Goal: Task Accomplishment & Management: Manage account settings

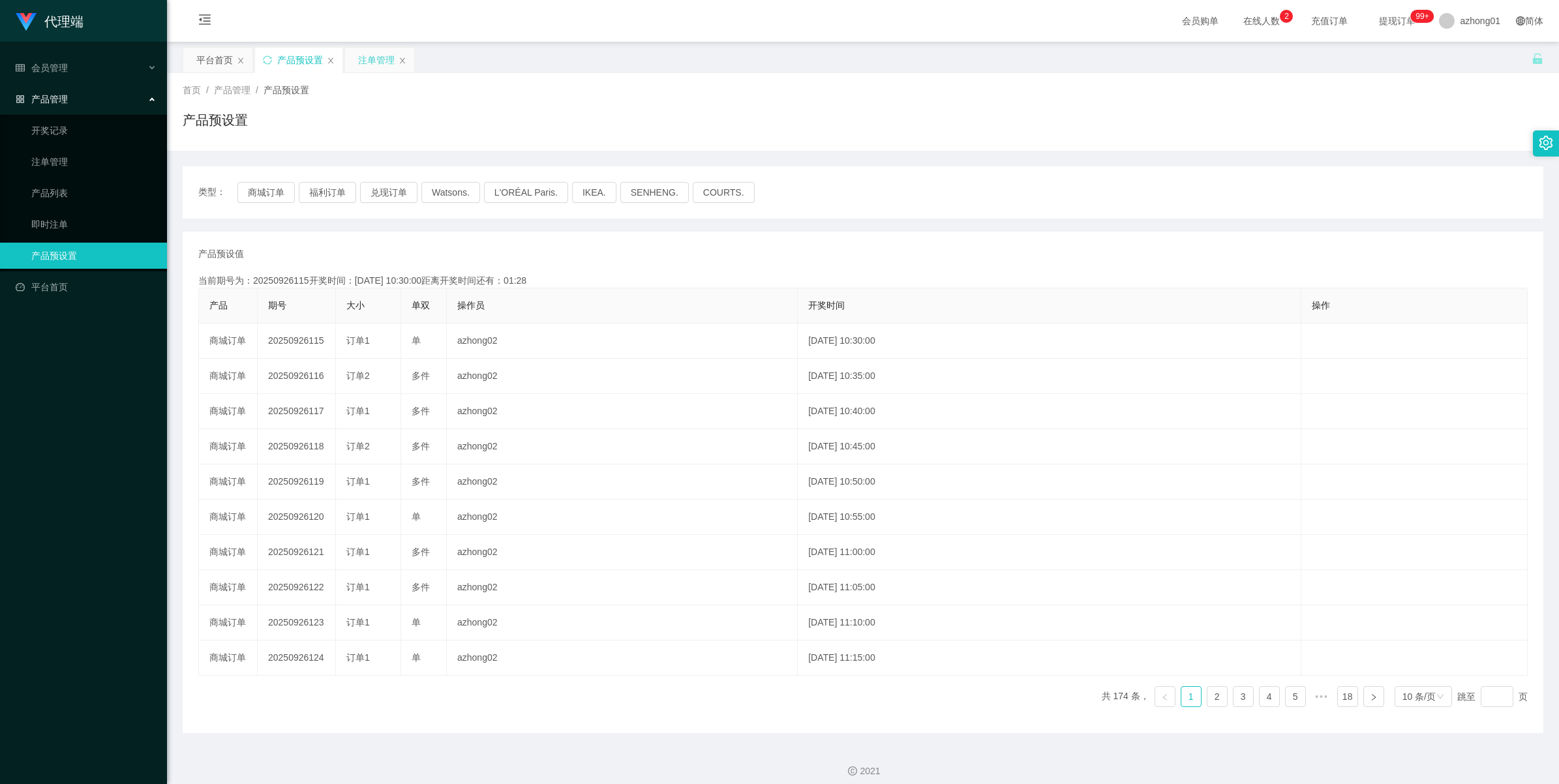
click at [375, 63] on div "注单管理" at bounding box center [376, 60] width 37 height 25
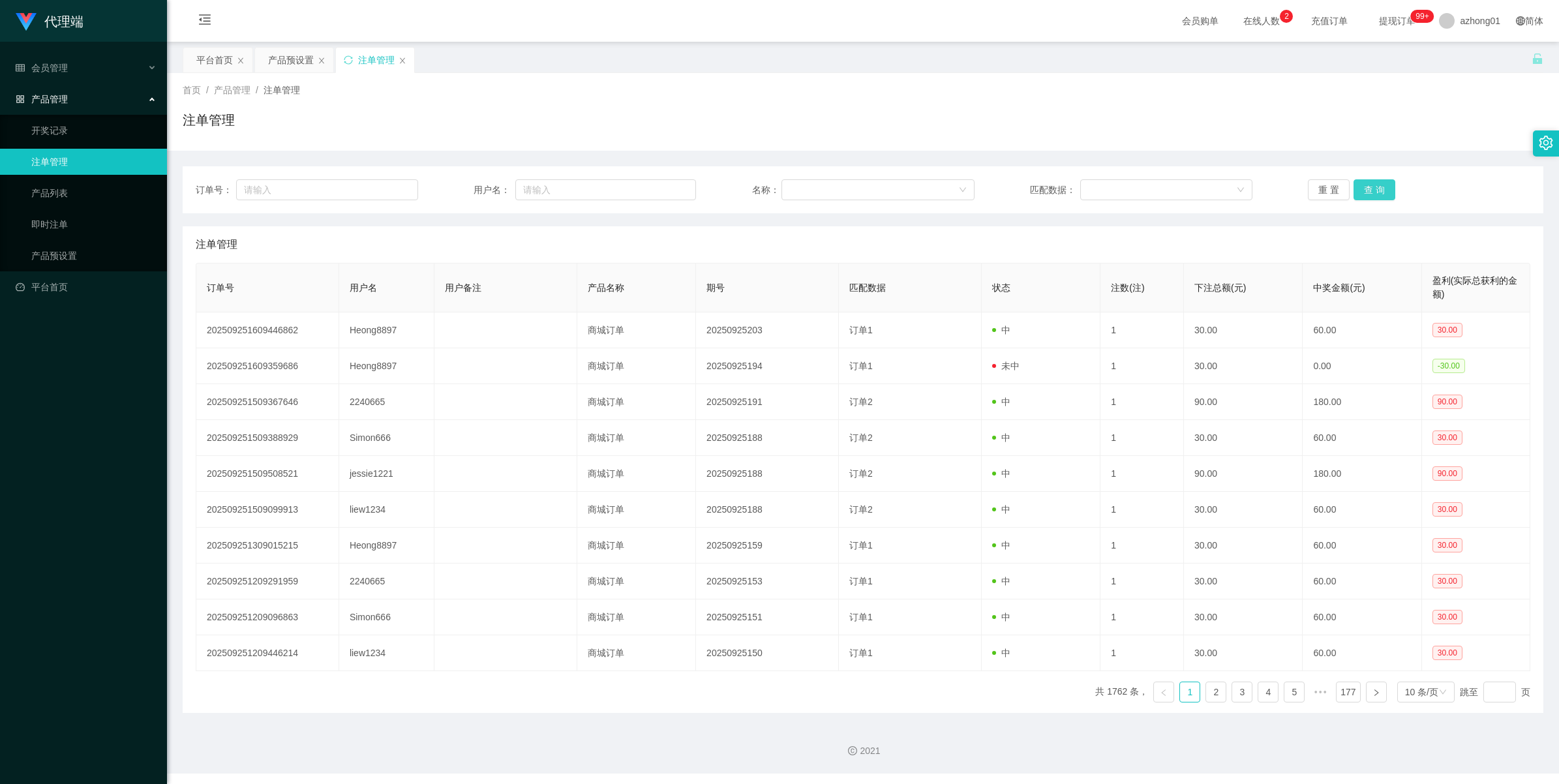
click at [1368, 181] on button "查 询" at bounding box center [1374, 190] width 42 height 21
click at [1368, 181] on div "重 置 查 询" at bounding box center [1419, 190] width 222 height 21
click at [1368, 181] on button "查 询" at bounding box center [1374, 190] width 42 height 21
click at [1368, 181] on div "重 置 查 询" at bounding box center [1419, 190] width 222 height 21
click at [1368, 181] on button "查 询" at bounding box center [1374, 190] width 42 height 21
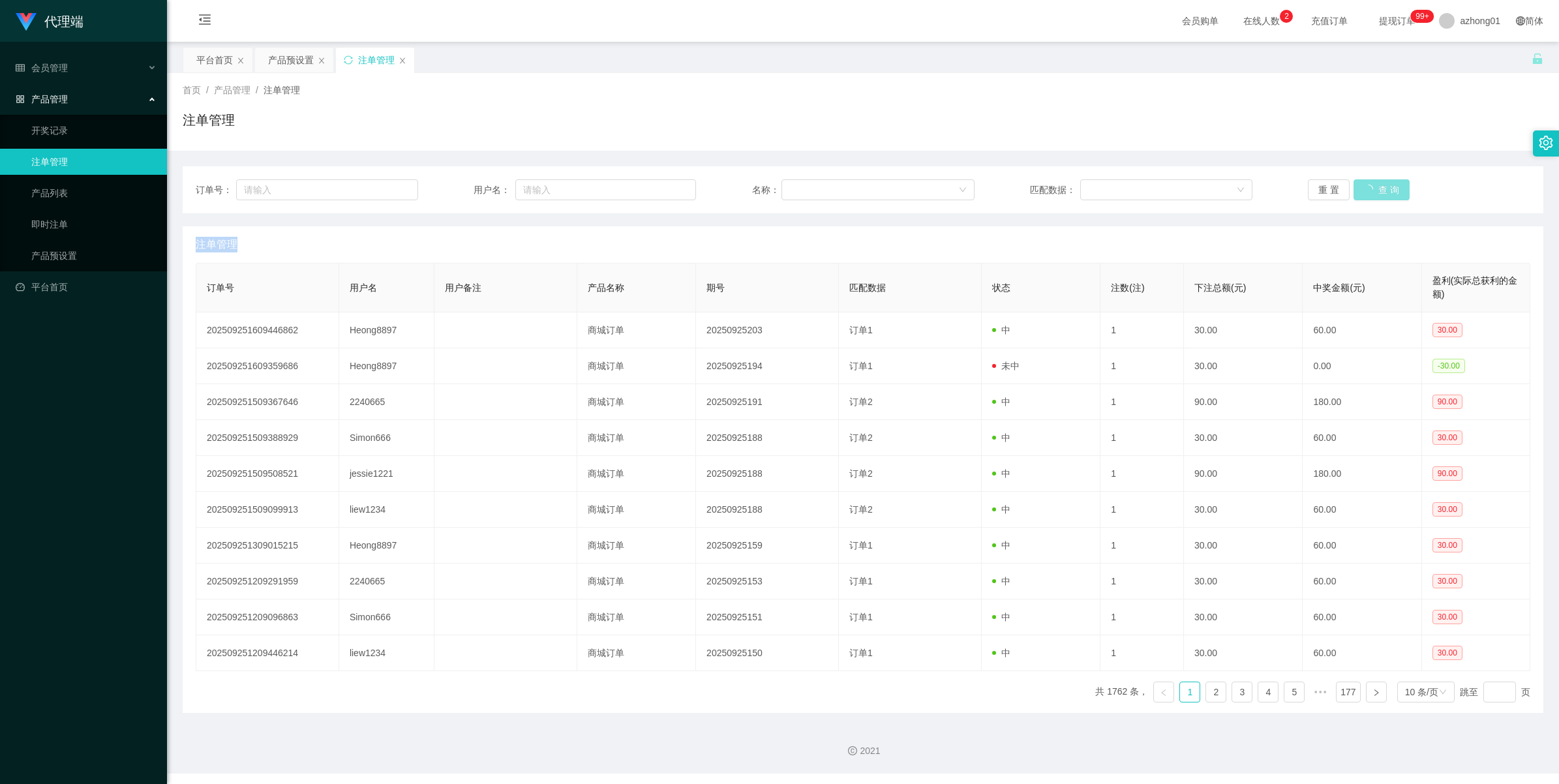
click at [1368, 181] on div "重 置 查 询" at bounding box center [1419, 190] width 222 height 21
click at [1368, 181] on button "查 询" at bounding box center [1374, 190] width 42 height 21
click at [1368, 181] on div "重 置 查 询" at bounding box center [1419, 190] width 222 height 21
click at [1368, 181] on button "查 询" at bounding box center [1374, 190] width 42 height 21
click at [1368, 181] on div "重 置 查 询" at bounding box center [1419, 190] width 222 height 21
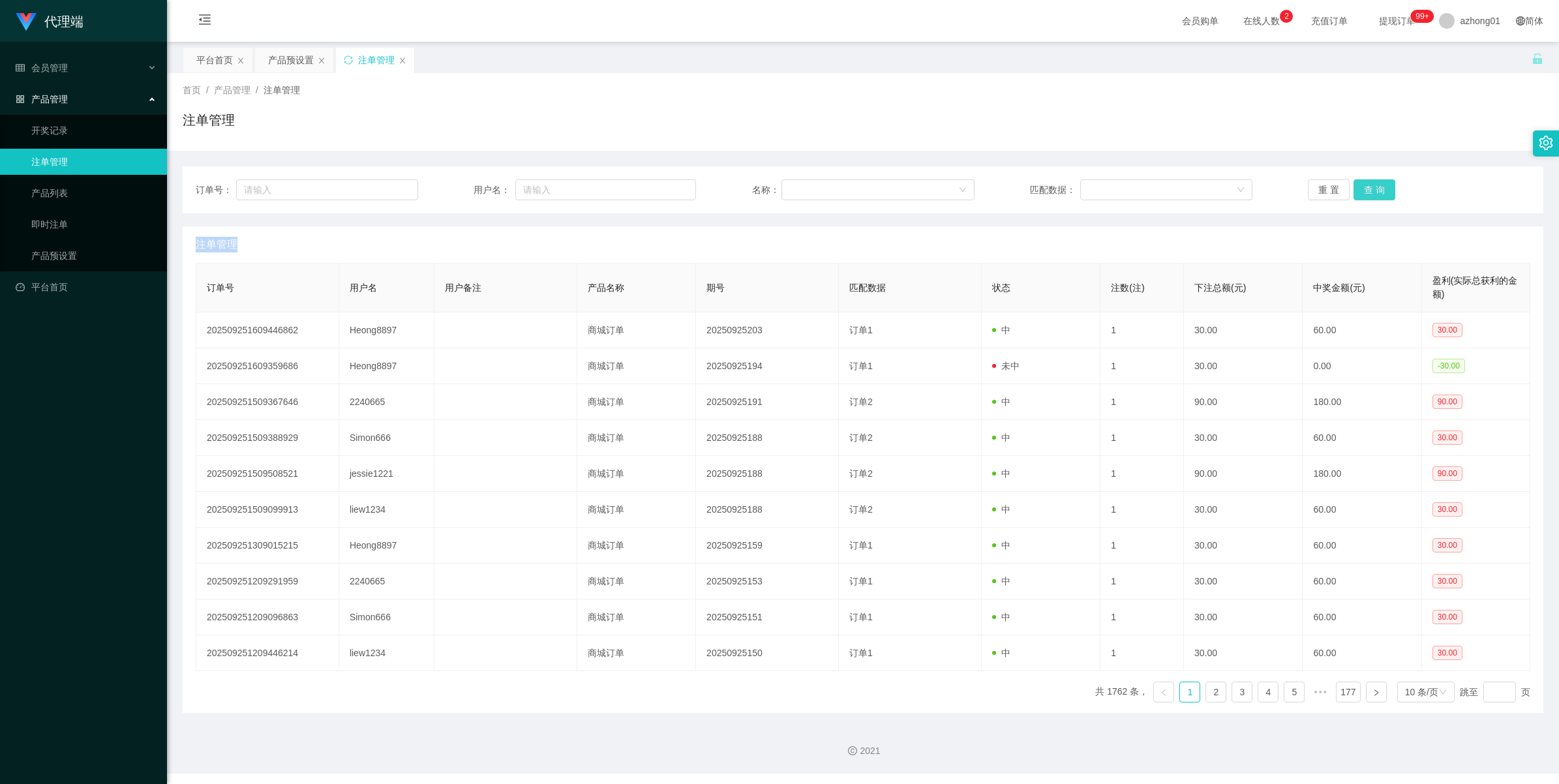
click at [1368, 181] on button "查 询" at bounding box center [1374, 190] width 42 height 21
click at [1368, 181] on div "重 置 查 询" at bounding box center [1419, 190] width 222 height 21
click at [1368, 181] on button "查 询" at bounding box center [1374, 190] width 42 height 21
click at [1368, 181] on div "重 置 查 询" at bounding box center [1419, 190] width 222 height 21
click at [1368, 181] on button "查 询" at bounding box center [1374, 190] width 42 height 21
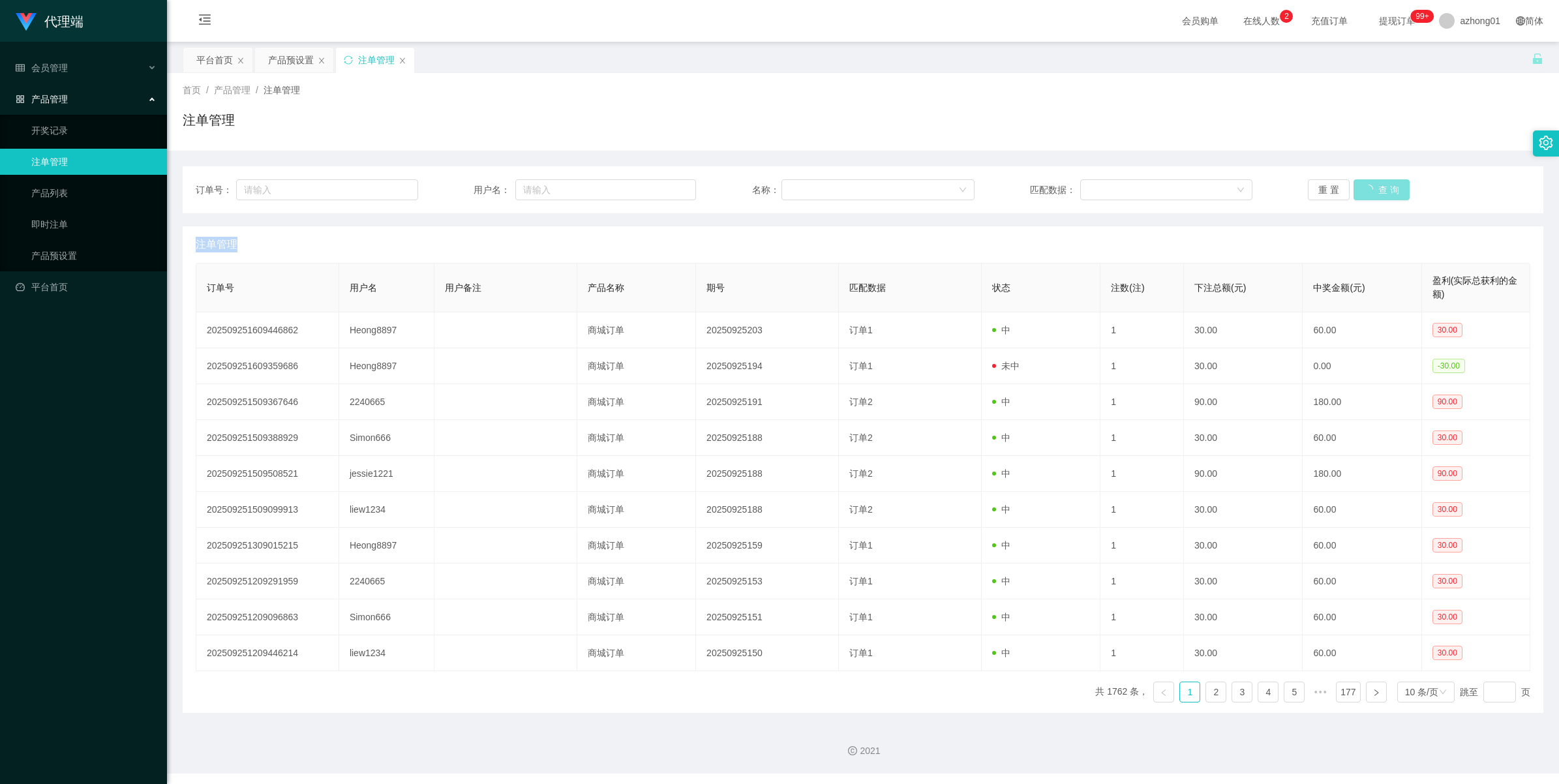
click at [1368, 181] on div "重 置 查 询" at bounding box center [1419, 190] width 222 height 21
click at [1368, 181] on button "查 询" at bounding box center [1374, 190] width 42 height 21
click at [1368, 181] on div "重 置 查 询" at bounding box center [1419, 190] width 222 height 21
drag, startPoint x: 1368, startPoint y: 181, endPoint x: 1371, endPoint y: 190, distance: 9.5
click at [1371, 190] on button "查 询" at bounding box center [1374, 190] width 42 height 21
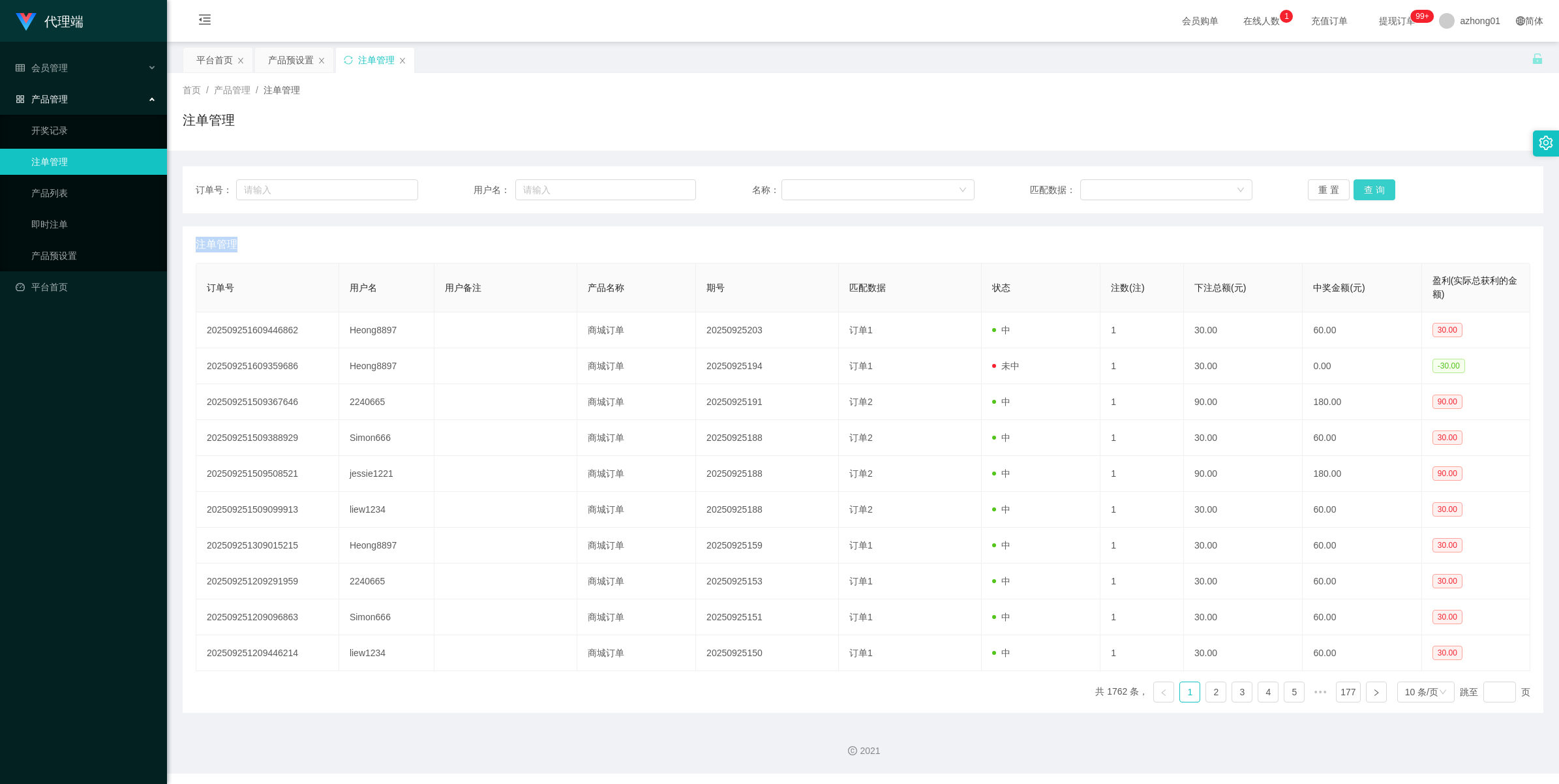
click at [1371, 190] on button "查 询" at bounding box center [1374, 190] width 42 height 21
click at [1371, 190] on div "重 置 查 询" at bounding box center [1419, 190] width 222 height 21
click at [1371, 190] on button "查 询" at bounding box center [1374, 190] width 42 height 21
click at [1371, 190] on div "重 置 查 询" at bounding box center [1419, 190] width 222 height 21
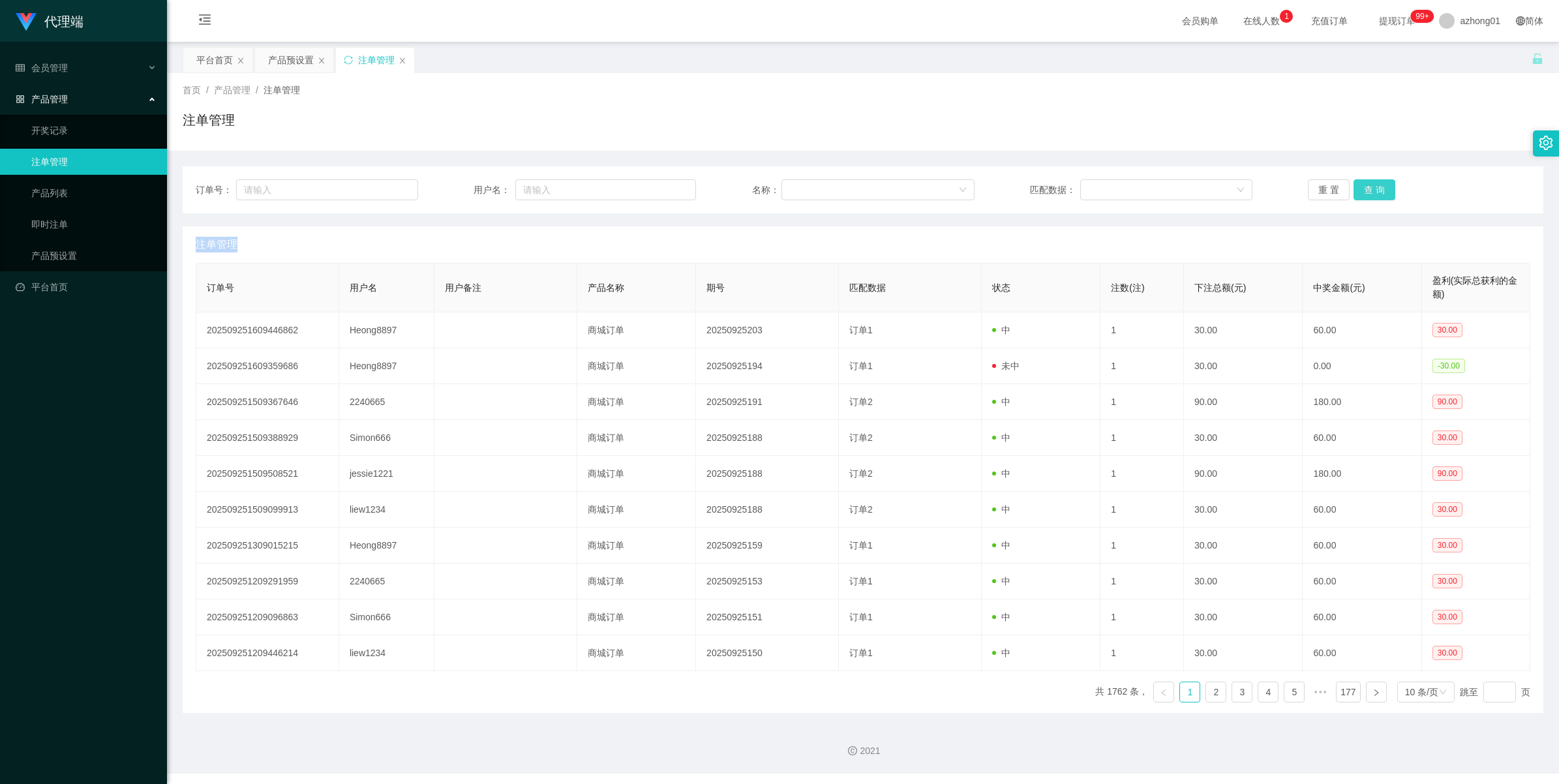
click at [1371, 190] on button "查 询" at bounding box center [1374, 190] width 42 height 21
click at [1371, 183] on button "查 询" at bounding box center [1374, 190] width 42 height 21
click at [1371, 183] on div "重 置 查 询" at bounding box center [1419, 190] width 222 height 21
click at [1371, 183] on button "查 询" at bounding box center [1374, 190] width 42 height 21
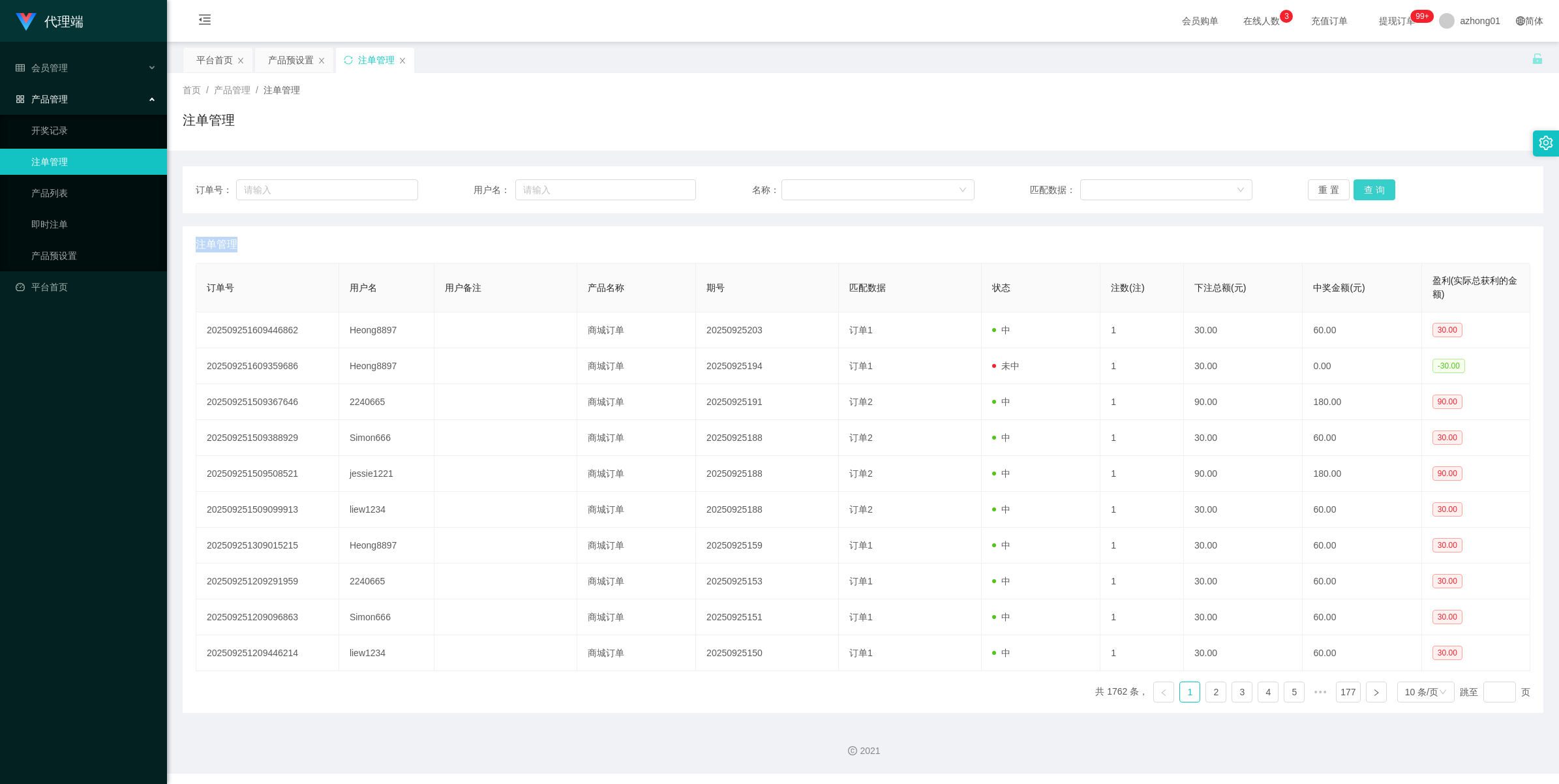
click at [1371, 183] on div "重 置 查 询" at bounding box center [1419, 190] width 222 height 21
click at [1371, 183] on button "查 询" at bounding box center [1374, 190] width 42 height 21
click at [1371, 192] on button "查 询" at bounding box center [1374, 190] width 42 height 21
click at [1371, 192] on div "重 置 查 询" at bounding box center [1419, 190] width 222 height 21
click at [1371, 192] on button "查 询" at bounding box center [1374, 190] width 42 height 21
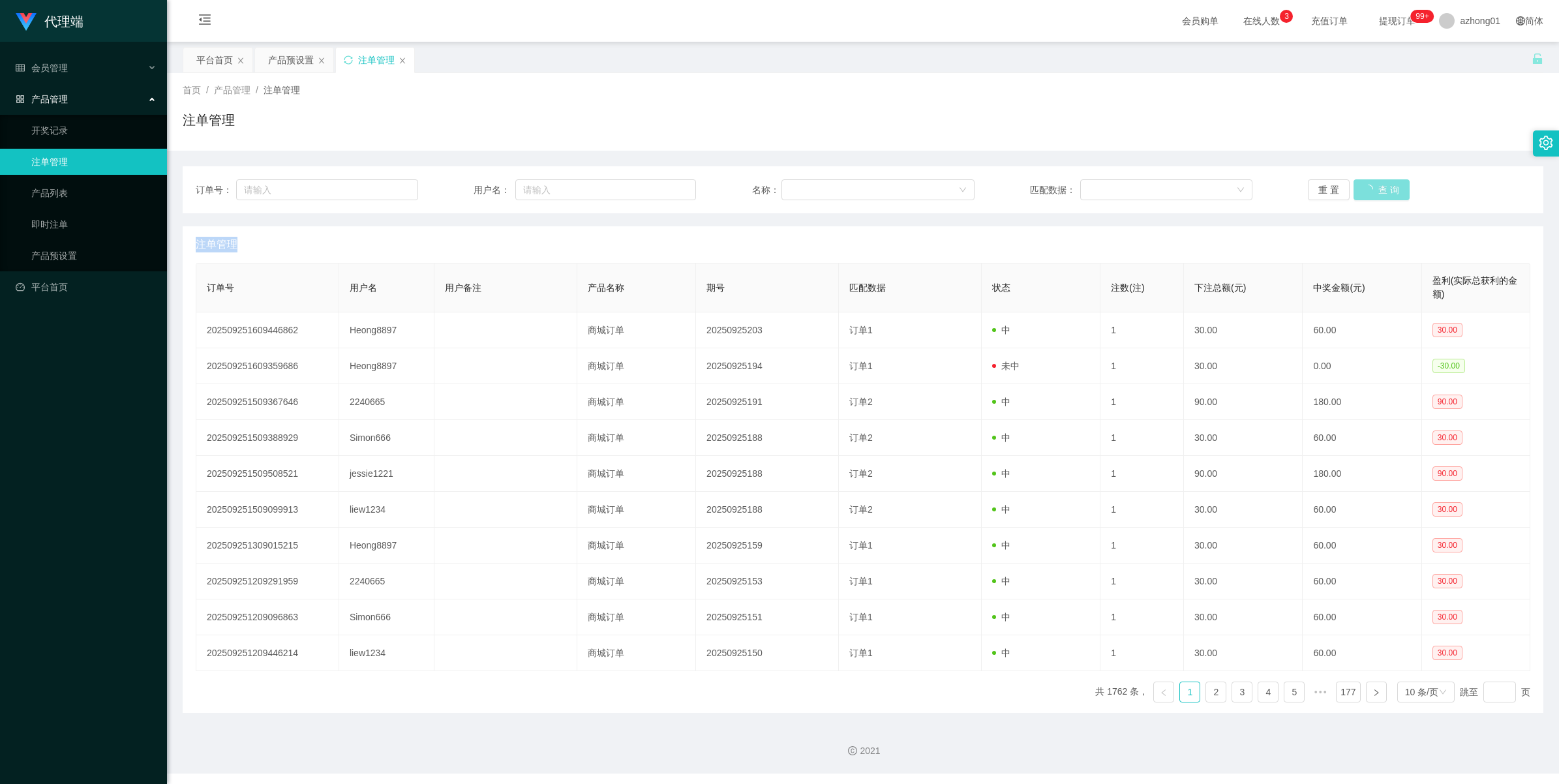
click at [1371, 192] on div "重 置 查 询" at bounding box center [1419, 190] width 222 height 21
click at [1371, 192] on button "查 询" at bounding box center [1374, 190] width 42 height 21
click at [1371, 192] on div "重 置 查 询" at bounding box center [1419, 190] width 222 height 21
click at [1371, 192] on button "查 询" at bounding box center [1374, 190] width 42 height 21
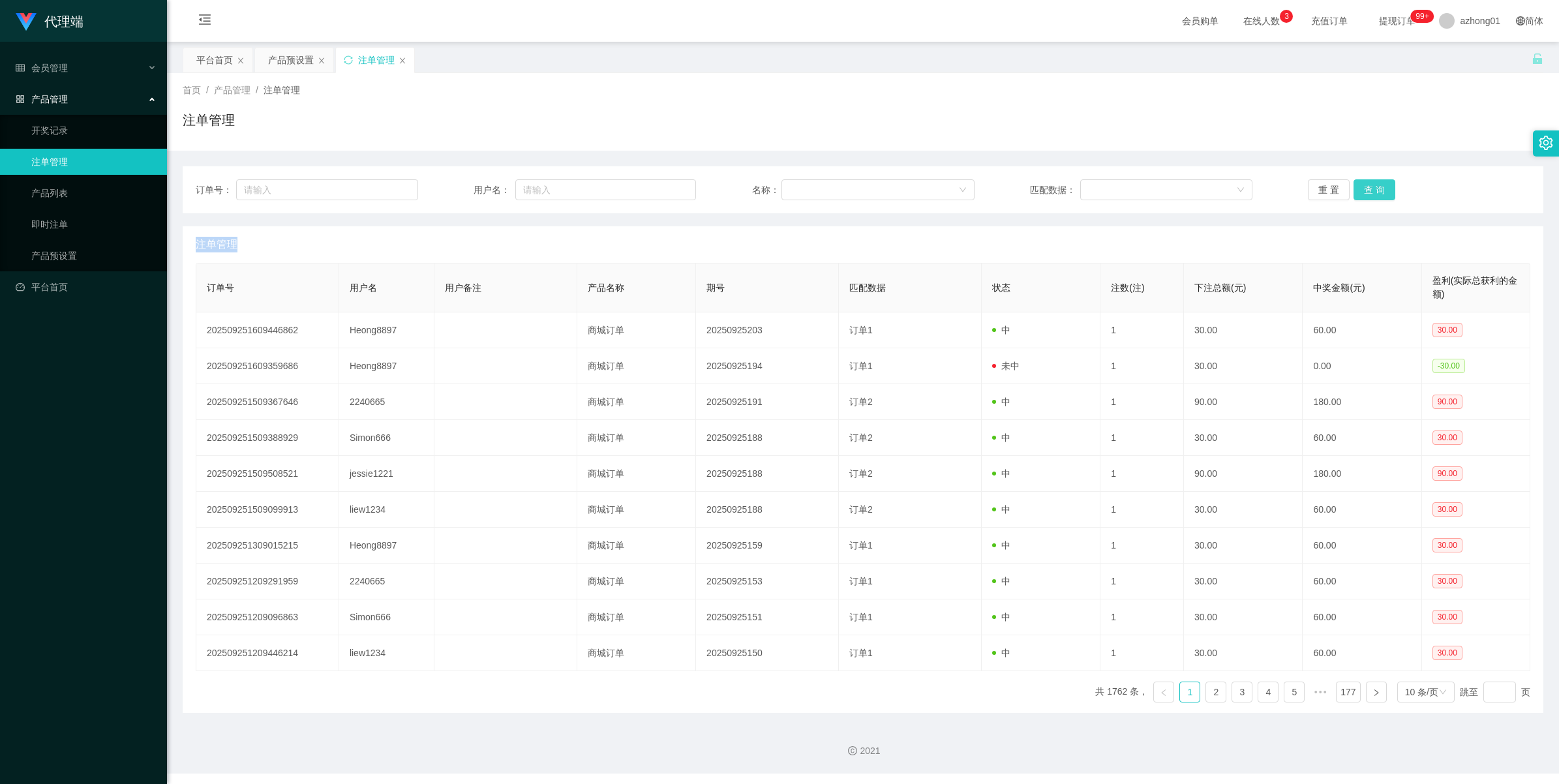
click at [1371, 192] on div "重 置 查 询" at bounding box center [1419, 190] width 222 height 21
click at [1371, 192] on button "查 询" at bounding box center [1374, 190] width 42 height 21
click at [1371, 192] on div "重 置 查 询" at bounding box center [1419, 190] width 222 height 21
click at [1371, 192] on button "查 询" at bounding box center [1374, 190] width 42 height 21
click at [1371, 192] on div "重 置 查 询" at bounding box center [1419, 190] width 222 height 21
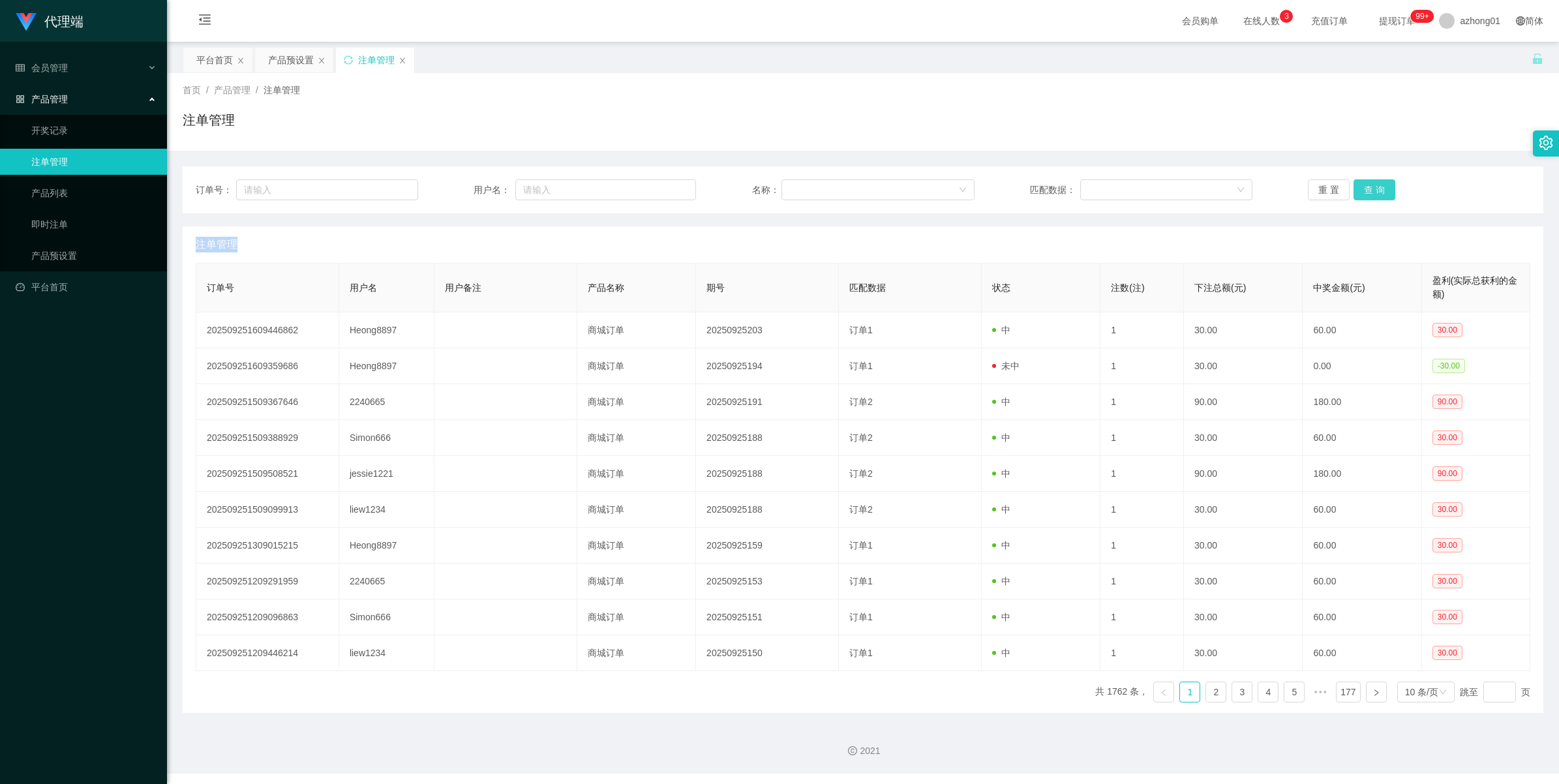
click at [1371, 192] on button "查 询" at bounding box center [1374, 190] width 42 height 21
click at [1371, 192] on div "重 置 查 询" at bounding box center [1419, 190] width 222 height 21
click at [1371, 192] on button "查 询" at bounding box center [1374, 190] width 42 height 21
click at [1371, 192] on div "重 置 查 询" at bounding box center [1419, 190] width 222 height 21
click at [1371, 192] on button "查 询" at bounding box center [1374, 190] width 42 height 21
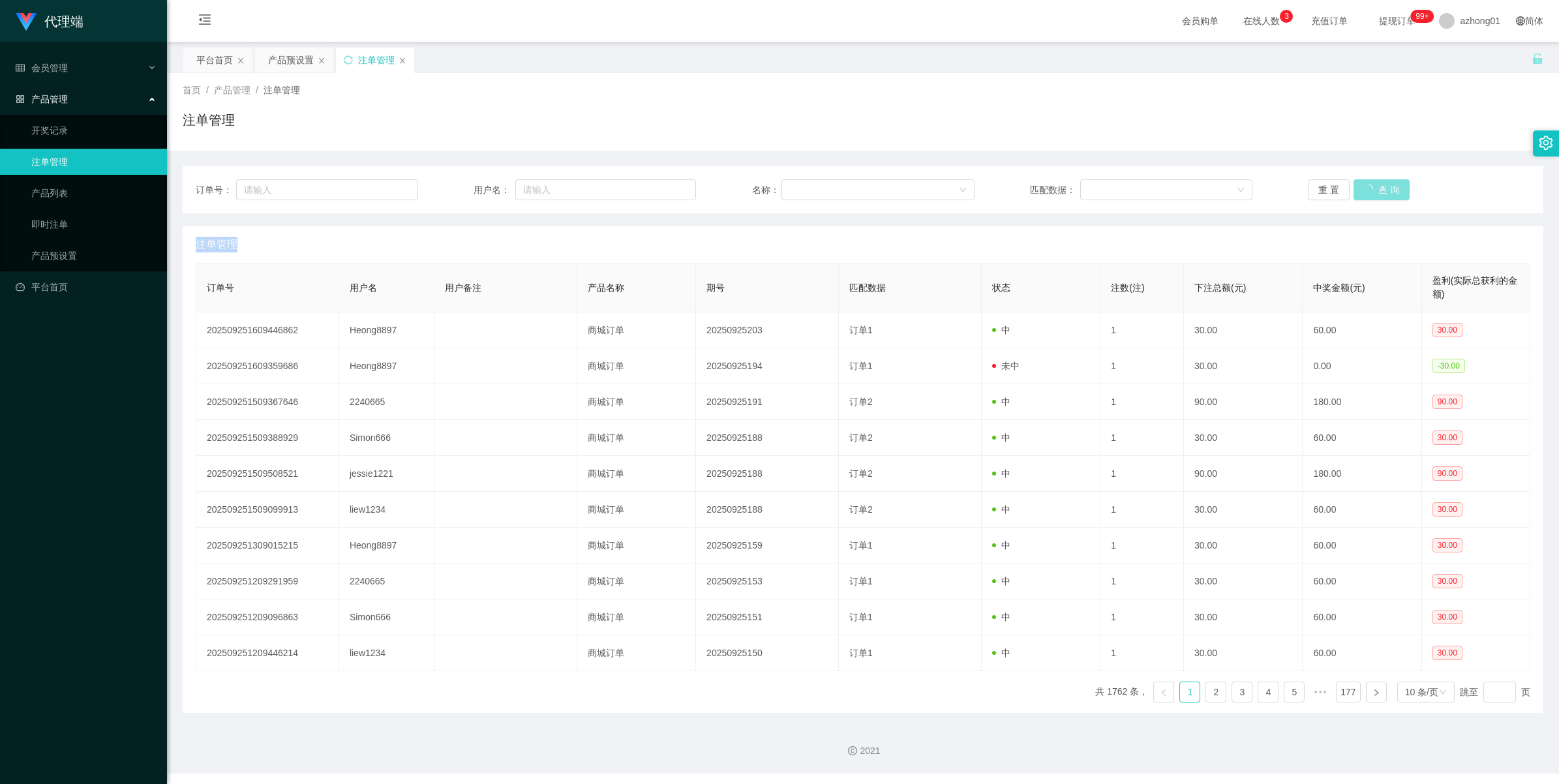
click at [1371, 192] on div "重 置 查 询" at bounding box center [1419, 190] width 222 height 21
click at [1371, 192] on button "查 询" at bounding box center [1374, 190] width 42 height 21
click at [1371, 192] on div "重 置 查 询" at bounding box center [1419, 190] width 222 height 21
click at [1371, 192] on button "查 询" at bounding box center [1374, 190] width 42 height 21
click at [1371, 192] on div "重 置 查 询" at bounding box center [1419, 190] width 222 height 21
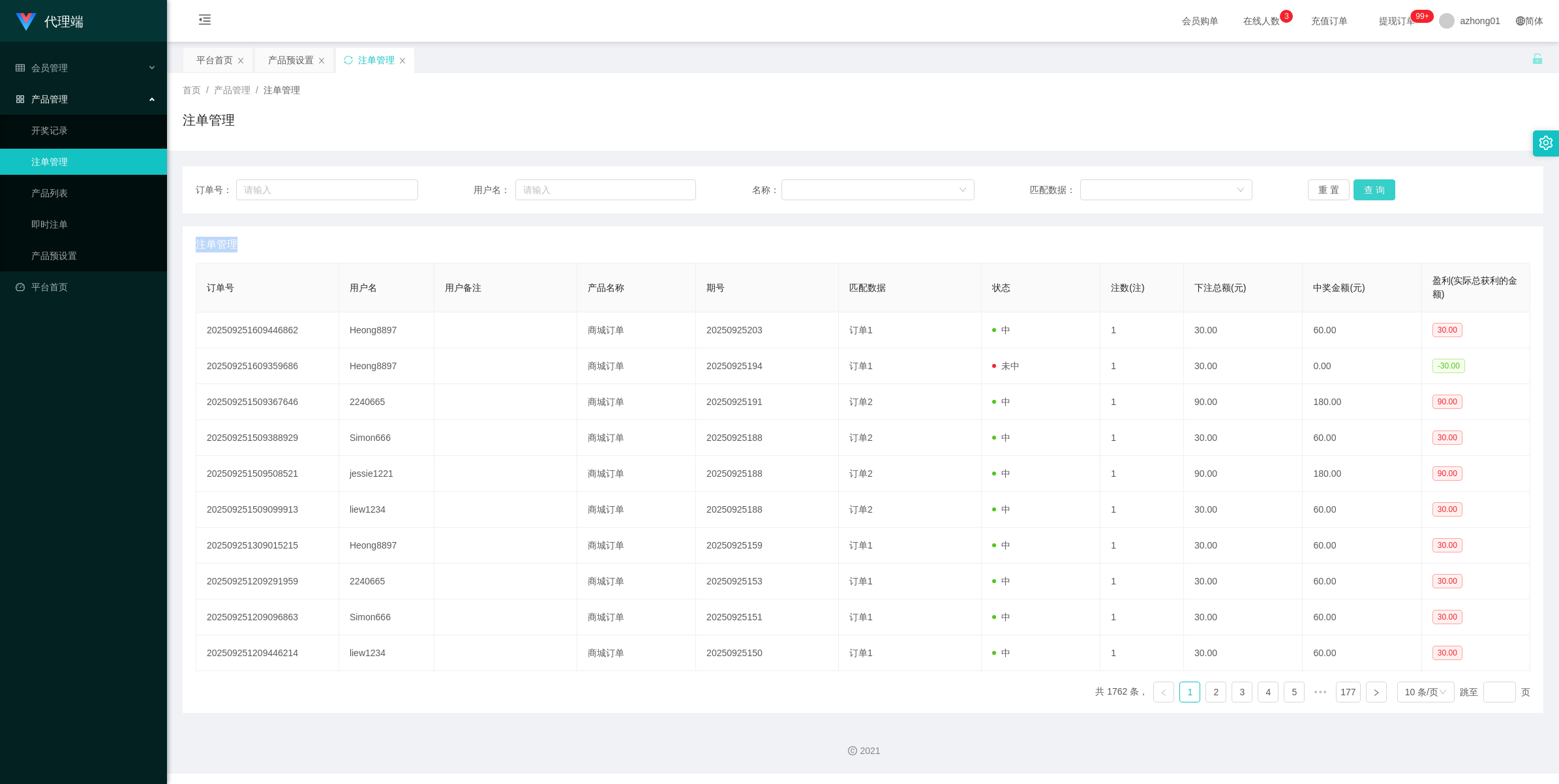
click at [1371, 192] on button "查 询" at bounding box center [1374, 190] width 42 height 21
click at [1371, 192] on div "重 置 查 询" at bounding box center [1419, 190] width 222 height 21
click at [1371, 192] on button "查 询" at bounding box center [1374, 190] width 42 height 21
click at [1371, 192] on div "重 置 查 询" at bounding box center [1419, 190] width 222 height 21
click at [1371, 192] on button "查 询" at bounding box center [1374, 190] width 42 height 21
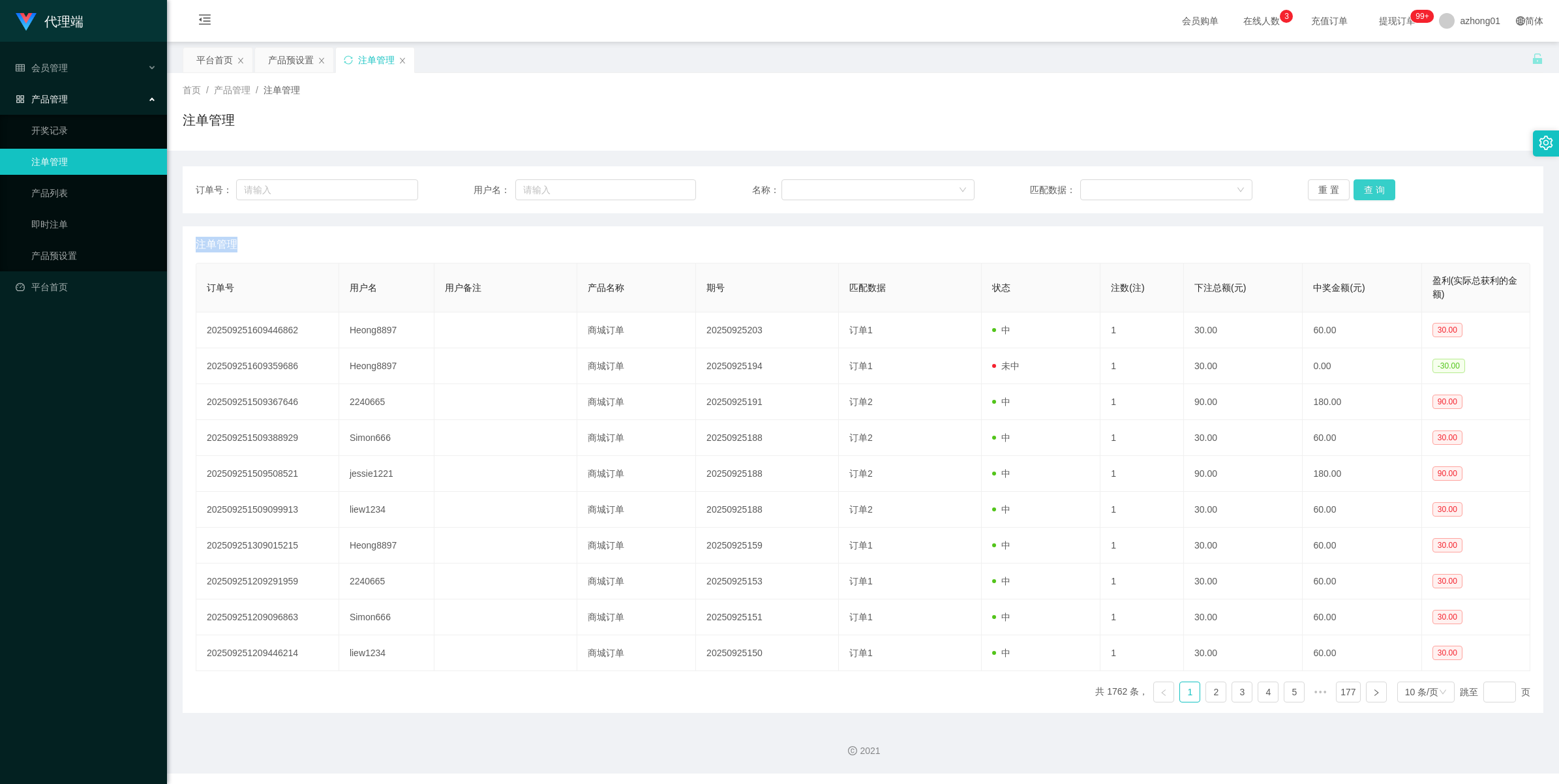
click at [1371, 192] on div "重 置 查 询" at bounding box center [1419, 190] width 222 height 21
click at [1371, 192] on button "查 询" at bounding box center [1374, 190] width 42 height 21
click at [1371, 192] on div "重 置 查 询" at bounding box center [1419, 190] width 222 height 21
click at [1371, 192] on button "查 询" at bounding box center [1374, 190] width 42 height 21
click at [1371, 192] on div "重 置 查 询" at bounding box center [1419, 190] width 222 height 21
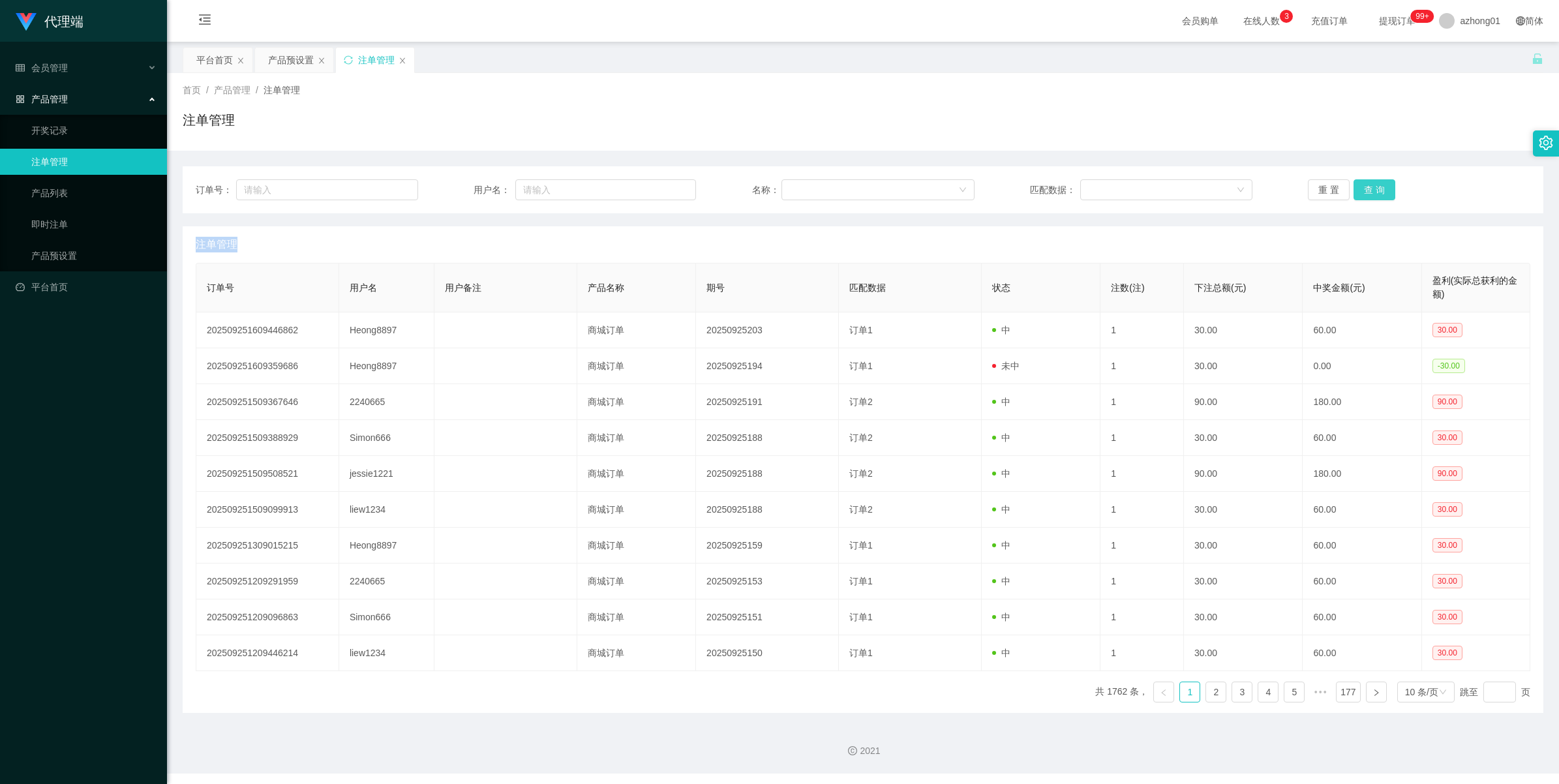
click at [1371, 192] on button "查 询" at bounding box center [1374, 190] width 42 height 21
click at [1360, 187] on button "查 询" at bounding box center [1374, 190] width 42 height 21
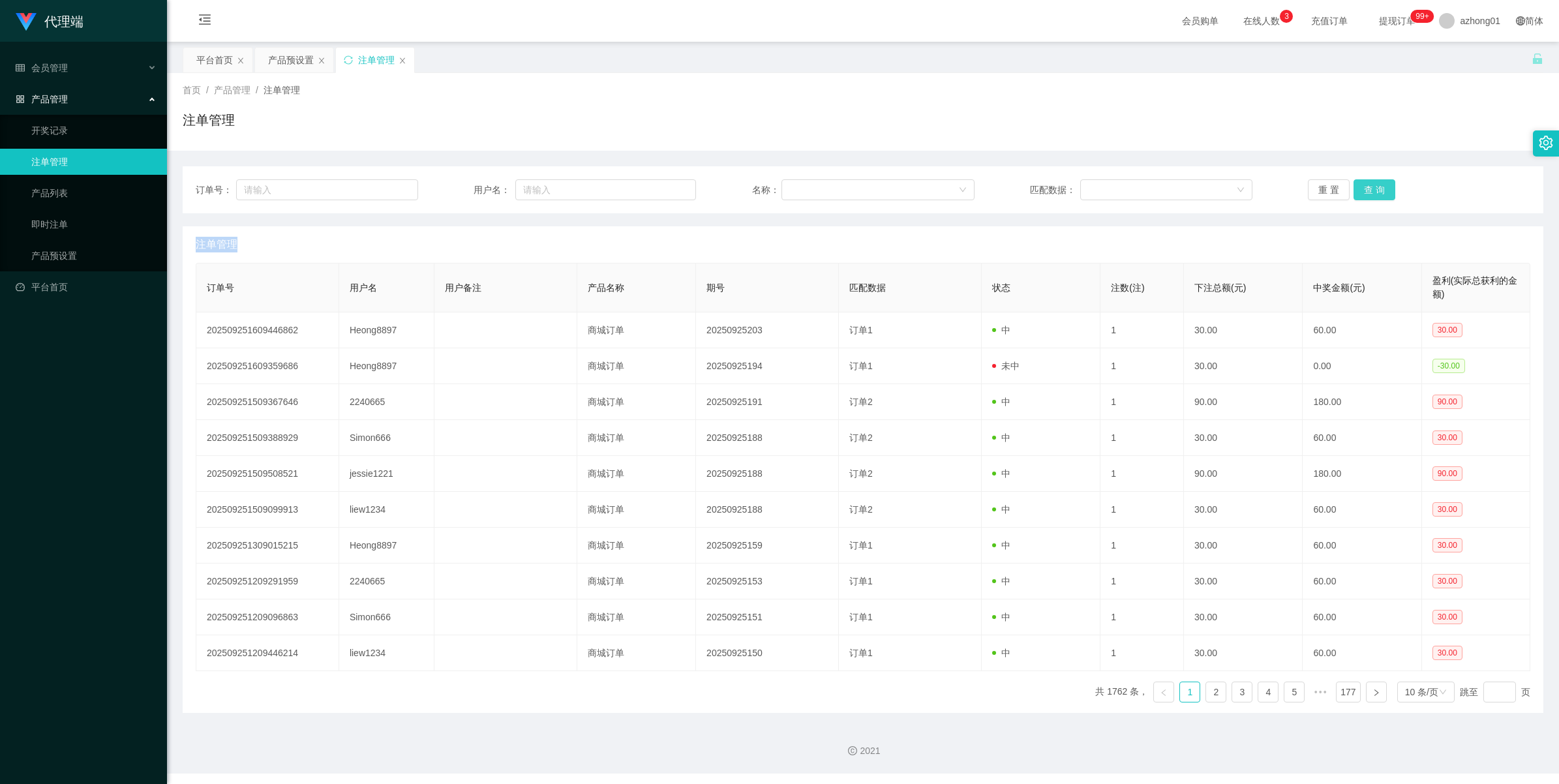
click at [1360, 187] on button "查 询" at bounding box center [1374, 190] width 42 height 21
click at [1360, 187] on div "重 置 查 询" at bounding box center [1419, 190] width 222 height 21
click at [1360, 187] on button "查 询" at bounding box center [1374, 190] width 42 height 21
click at [1360, 187] on div "重 置 查 询" at bounding box center [1419, 190] width 222 height 21
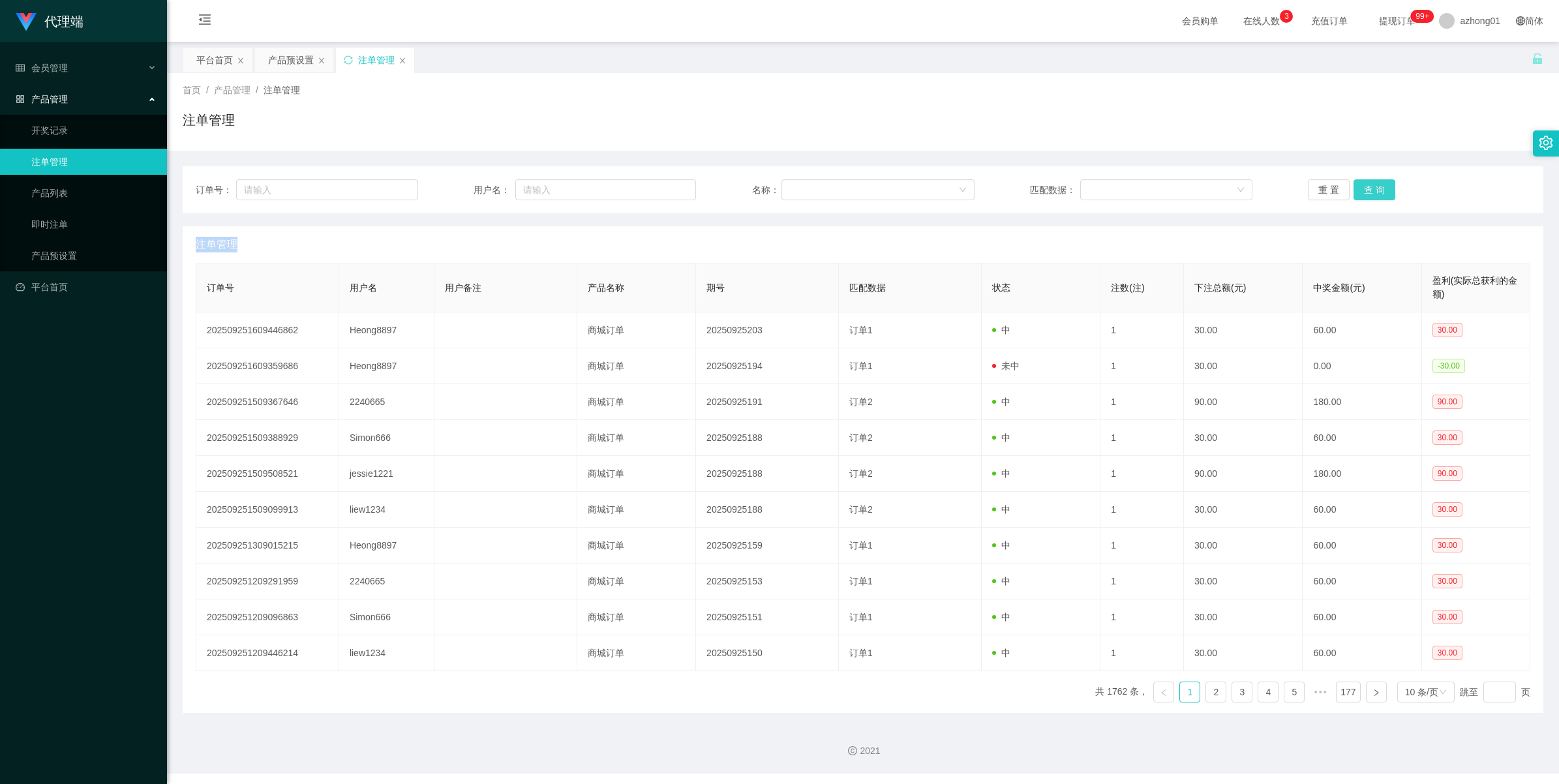
click at [1360, 187] on button "查 询" at bounding box center [1374, 190] width 42 height 21
click at [1360, 187] on div "重 置 查 询" at bounding box center [1419, 190] width 222 height 21
click at [1374, 183] on button "查 询" at bounding box center [1374, 190] width 42 height 21
click at [1374, 183] on div "重 置 查 询" at bounding box center [1419, 190] width 222 height 21
click at [1374, 183] on button "查 询" at bounding box center [1374, 190] width 42 height 21
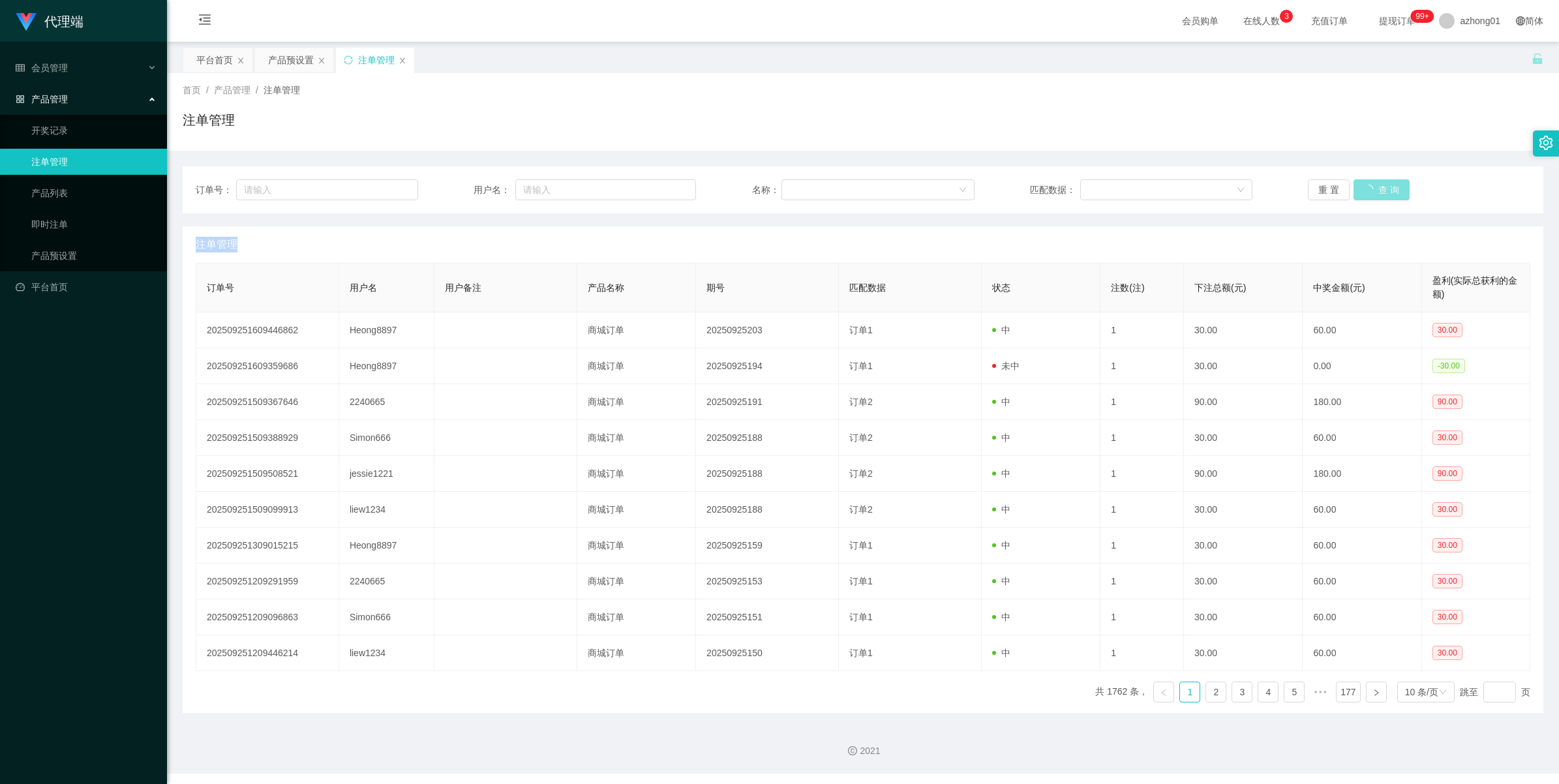
click at [1374, 183] on div "重 置 查 询" at bounding box center [1419, 190] width 222 height 21
click at [1374, 183] on button "查 询" at bounding box center [1374, 190] width 42 height 21
click at [1374, 183] on div "重 置 查 询" at bounding box center [1419, 190] width 222 height 21
click at [1374, 183] on button "查 询" at bounding box center [1374, 190] width 42 height 21
click at [1374, 183] on div "重 置 查 询" at bounding box center [1419, 190] width 222 height 21
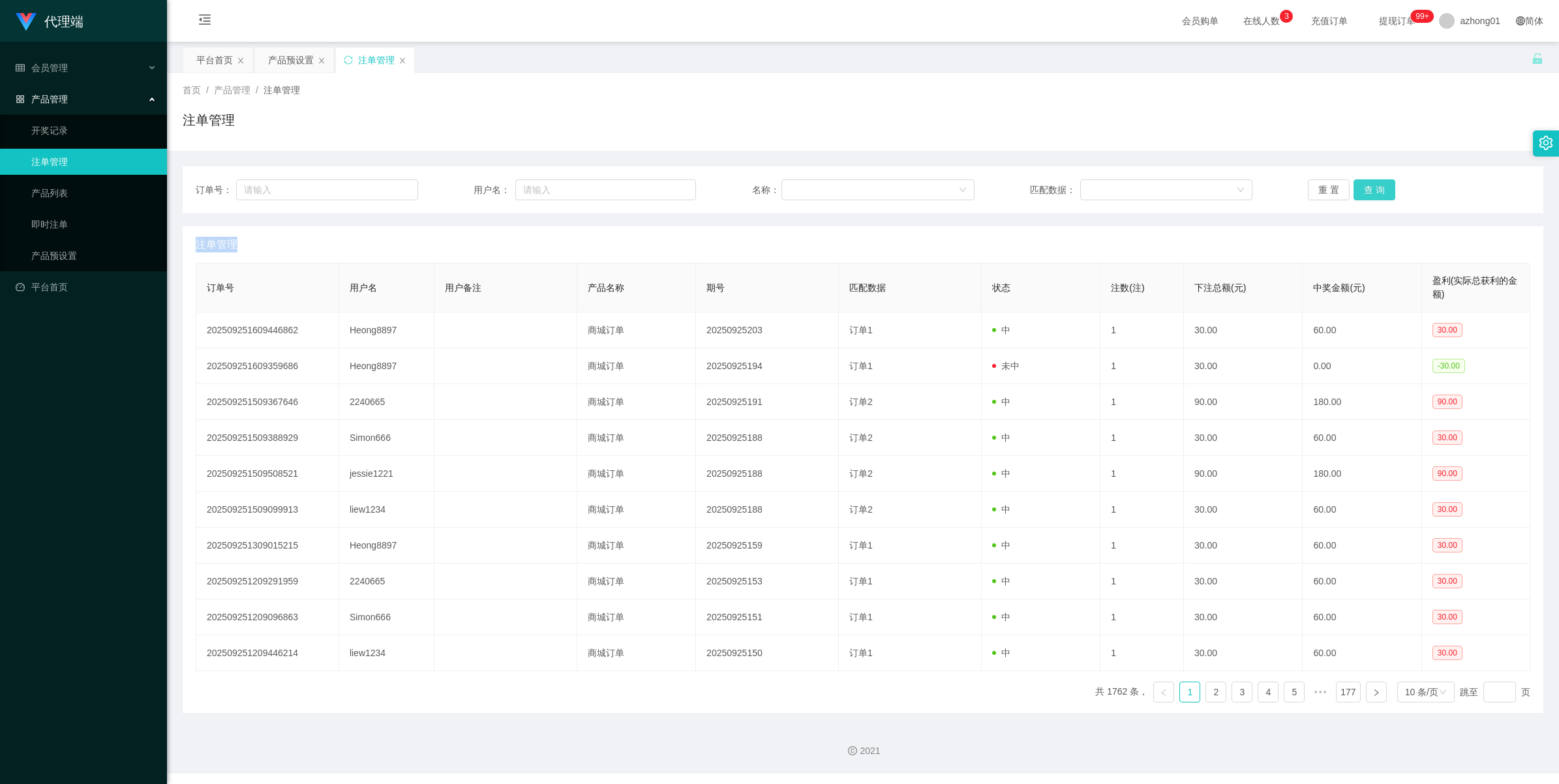
click at [1374, 183] on button "查 询" at bounding box center [1374, 190] width 42 height 21
click at [1374, 183] on div "重 置 查 询" at bounding box center [1419, 190] width 222 height 21
click at [1381, 184] on button "查 询" at bounding box center [1374, 190] width 42 height 21
click at [1381, 184] on div "重 置 查 询" at bounding box center [1419, 190] width 222 height 21
click at [1381, 184] on button "查 询" at bounding box center [1374, 190] width 42 height 21
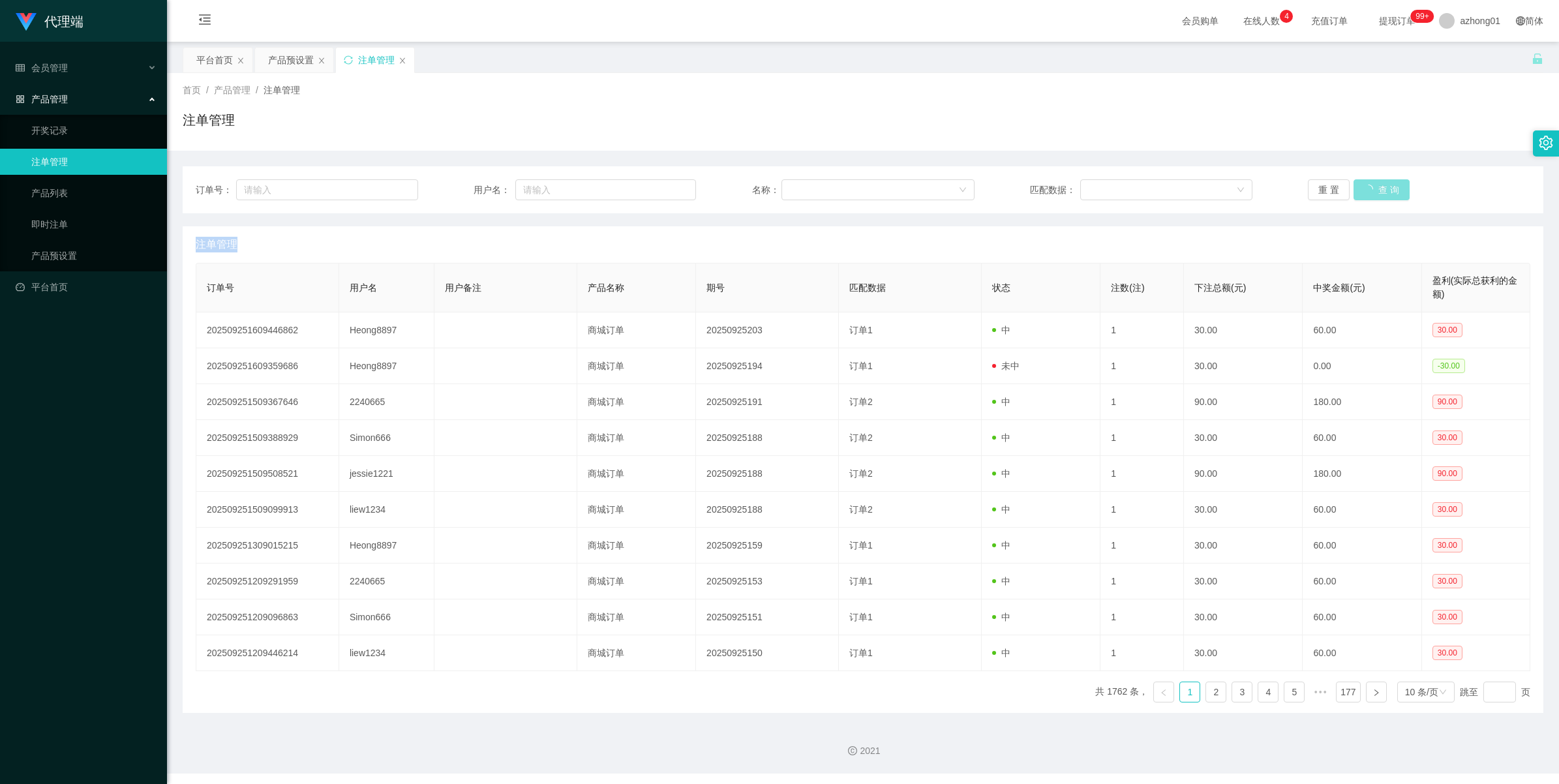
click at [1381, 184] on div "重 置 查 询" at bounding box center [1419, 190] width 222 height 21
click at [1381, 184] on button "查 询" at bounding box center [1374, 190] width 42 height 21
click at [1381, 184] on div "重 置 查 询" at bounding box center [1419, 190] width 222 height 21
click at [1381, 184] on button "查 询" at bounding box center [1374, 190] width 42 height 21
click at [1381, 184] on div "重 置 查 询" at bounding box center [1419, 190] width 222 height 21
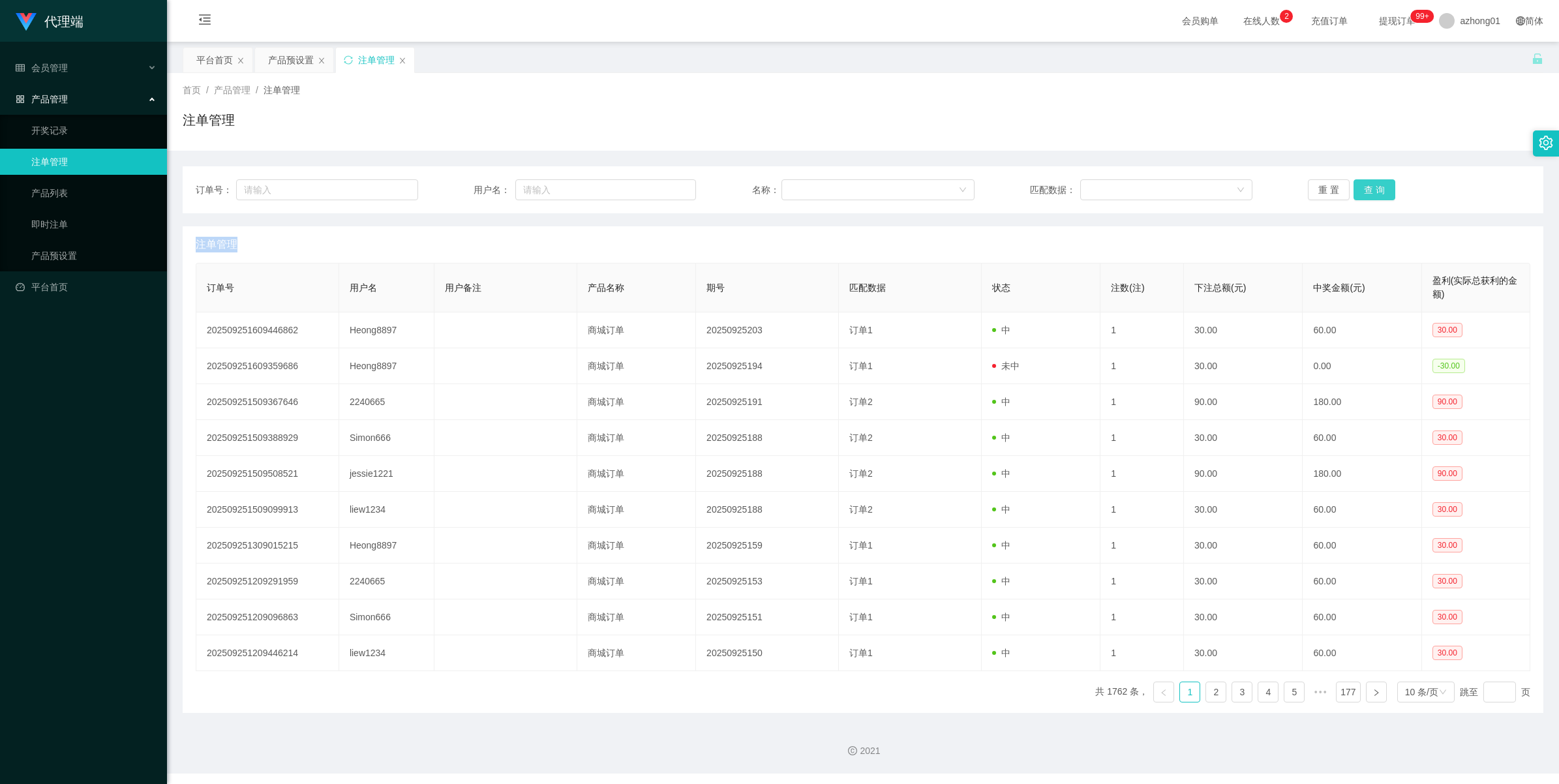
click at [1357, 180] on button "查 询" at bounding box center [1374, 190] width 42 height 21
click at [1357, 180] on div "重 置 查 询" at bounding box center [1419, 190] width 222 height 21
click at [1357, 180] on button "查 询" at bounding box center [1374, 190] width 42 height 21
click at [1357, 180] on div "重 置 查 询" at bounding box center [1419, 190] width 222 height 21
click at [1357, 180] on button "查 询" at bounding box center [1382, 190] width 56 height 21
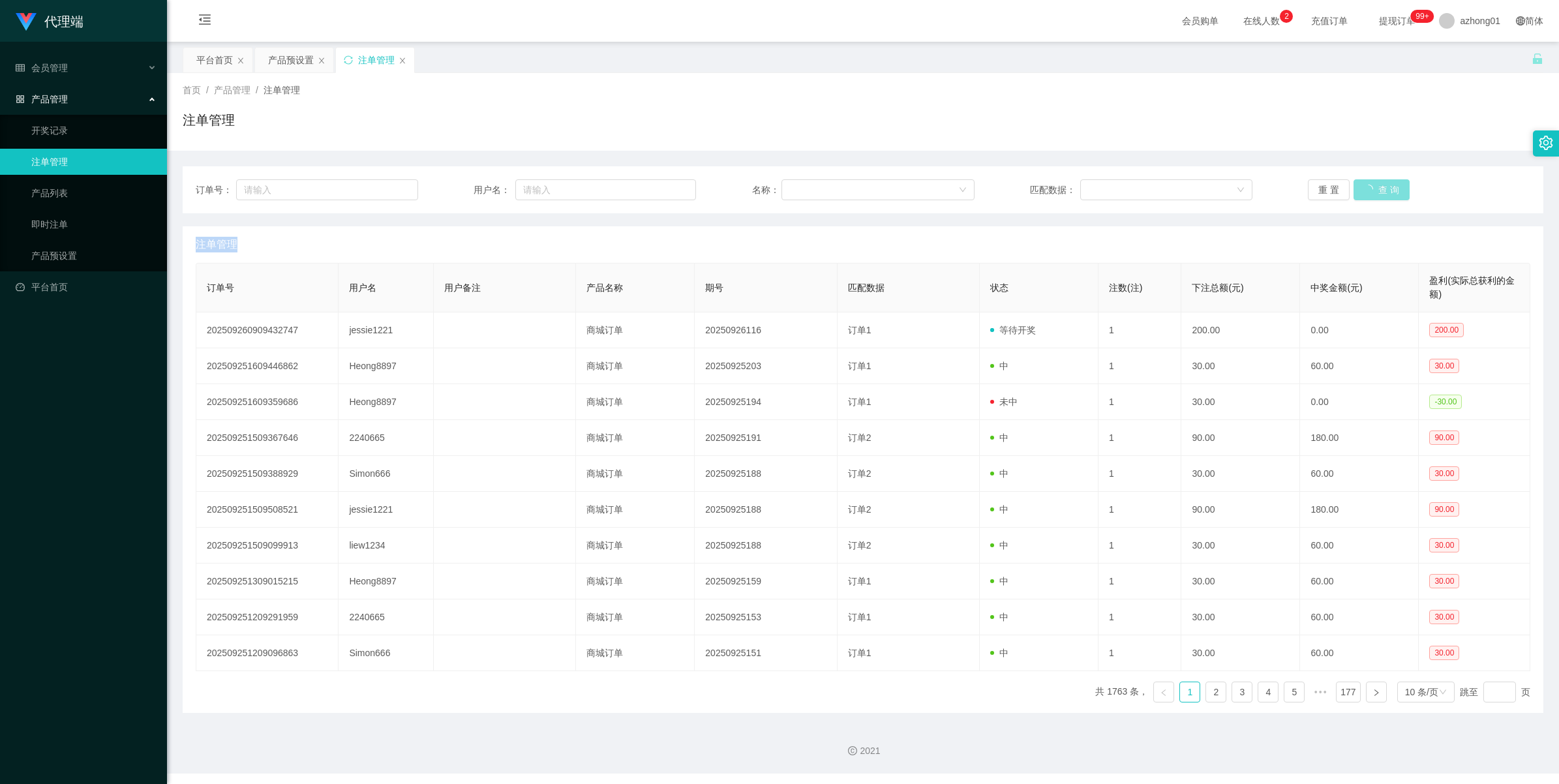
click at [1357, 180] on div "重 置 查 询" at bounding box center [1419, 190] width 222 height 21
click at [301, 66] on div "产品预设置" at bounding box center [291, 60] width 46 height 25
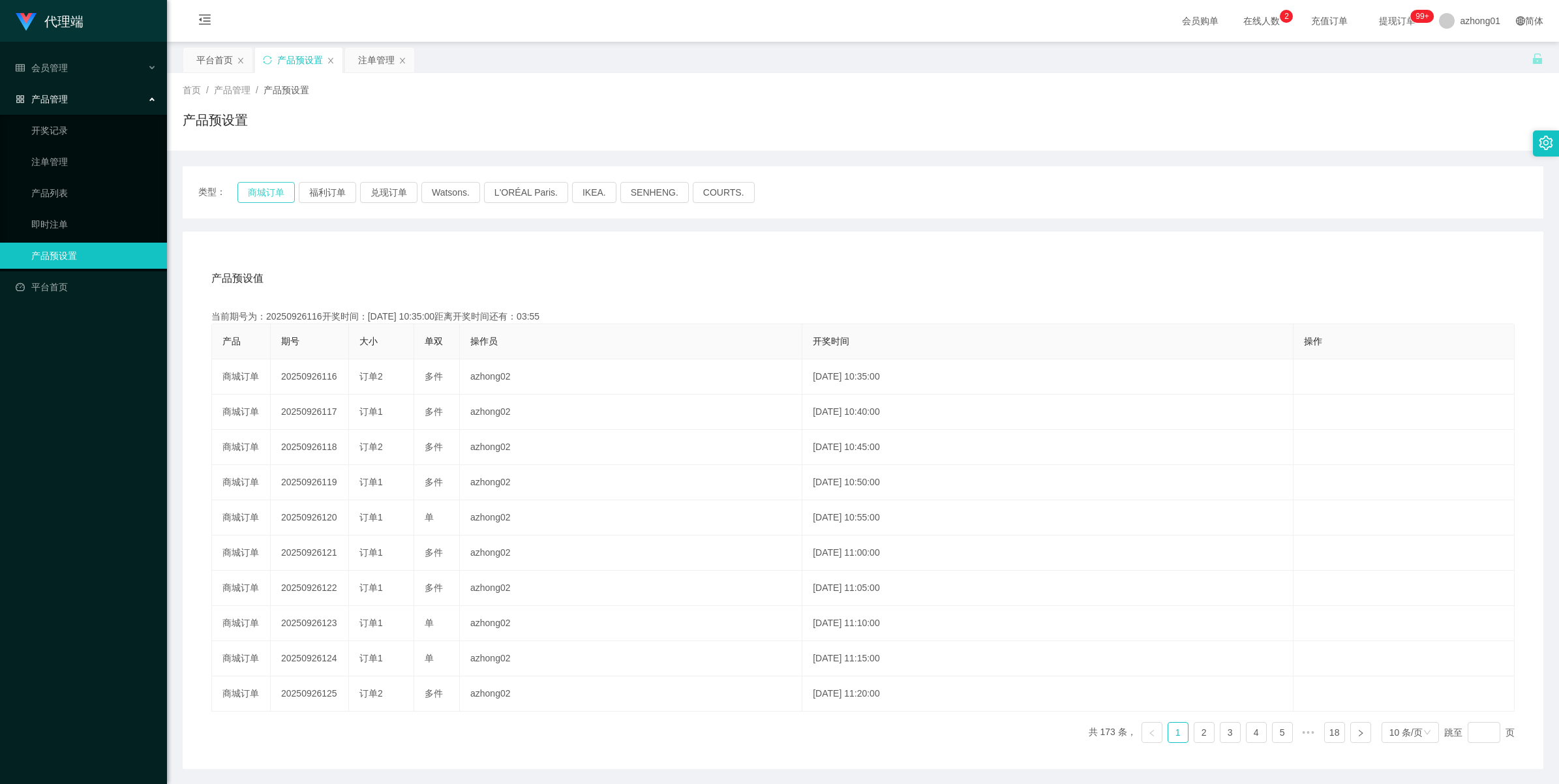
click at [279, 195] on button "商城订单" at bounding box center [266, 193] width 57 height 21
click at [361, 56] on div "注单管理" at bounding box center [376, 60] width 37 height 25
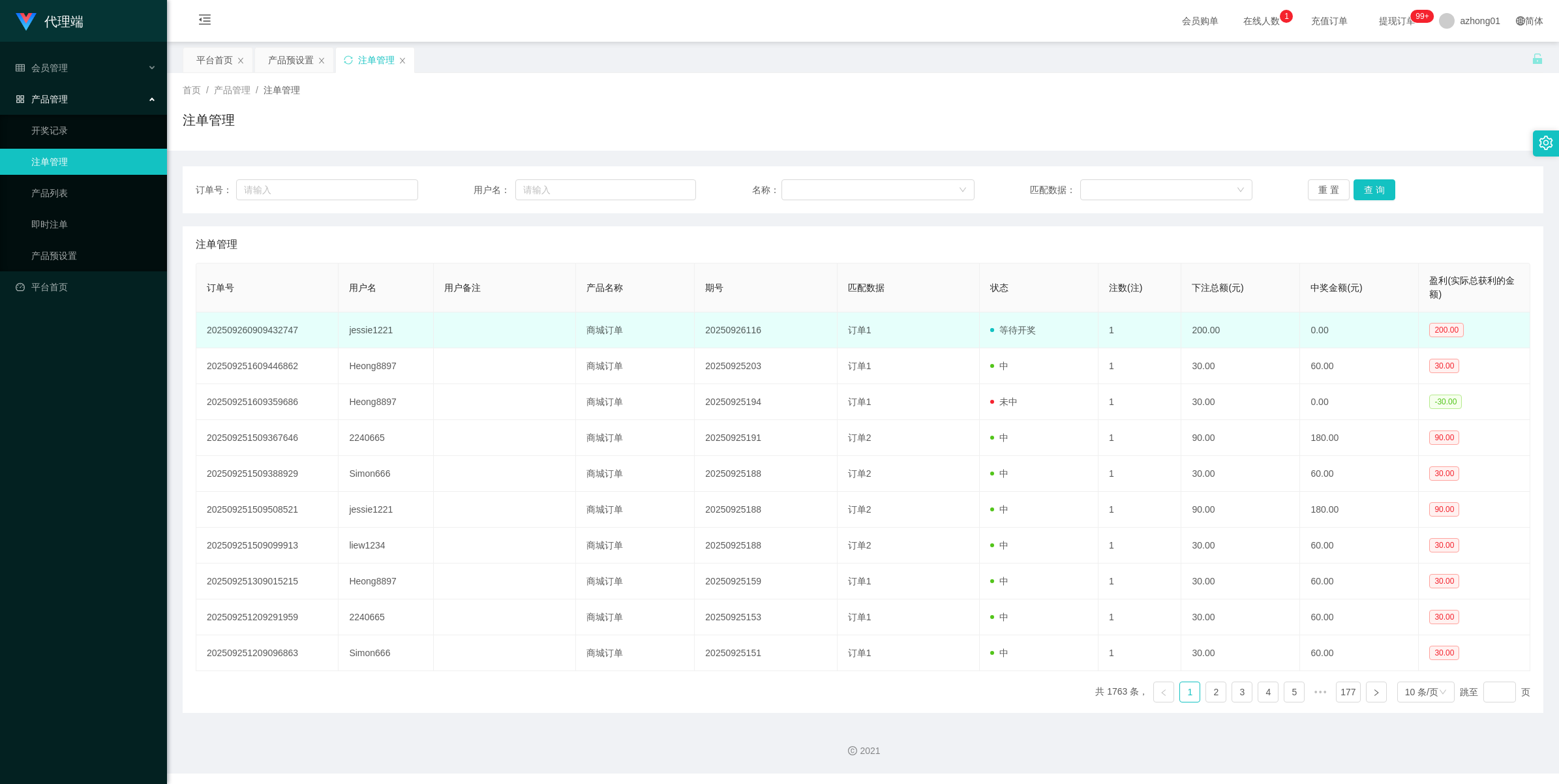
click at [379, 334] on td "jessie1221" at bounding box center [386, 330] width 95 height 36
copy td "jessie1221"
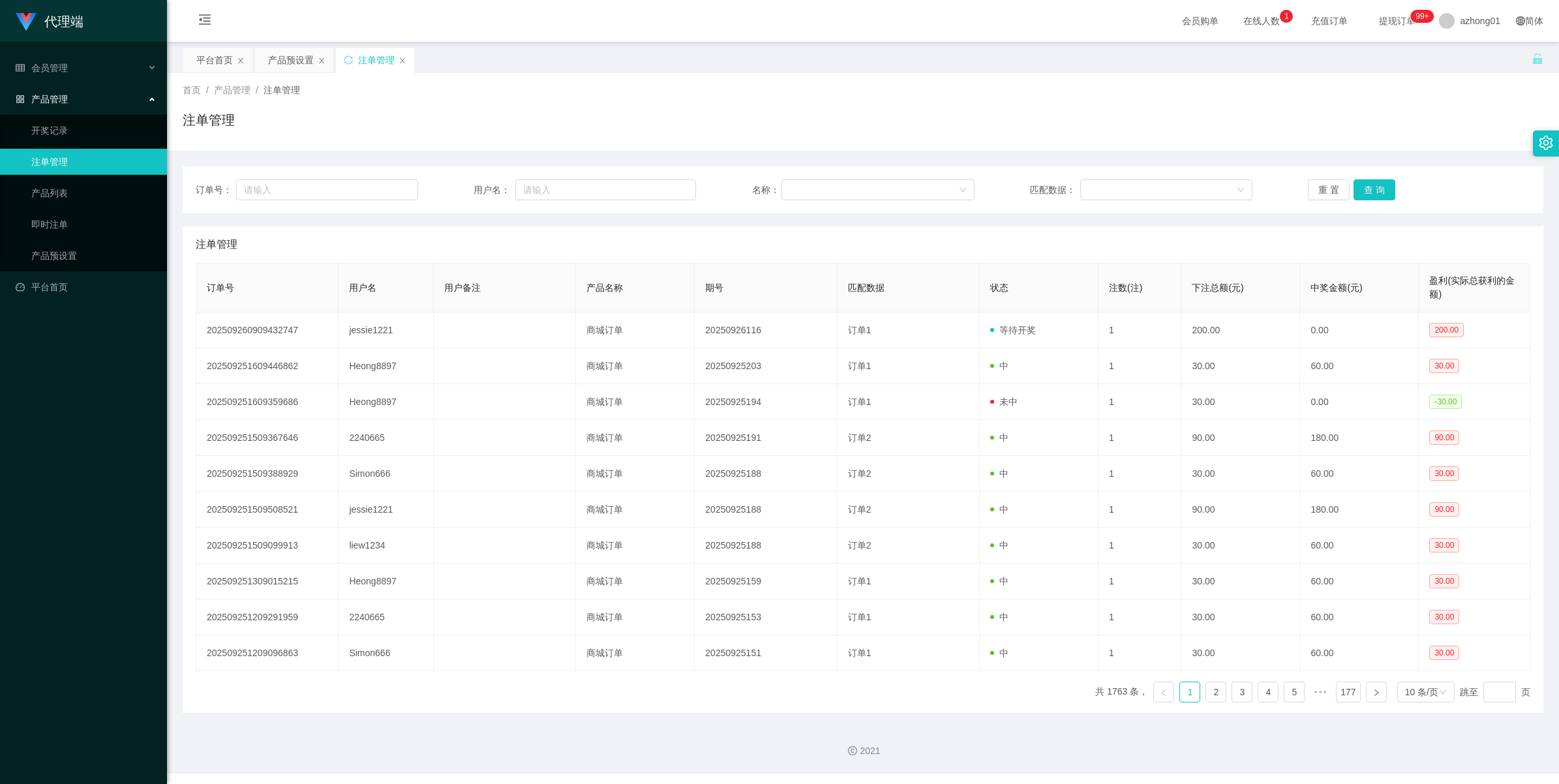
click at [56, 109] on div "产品管理" at bounding box center [83, 99] width 167 height 26
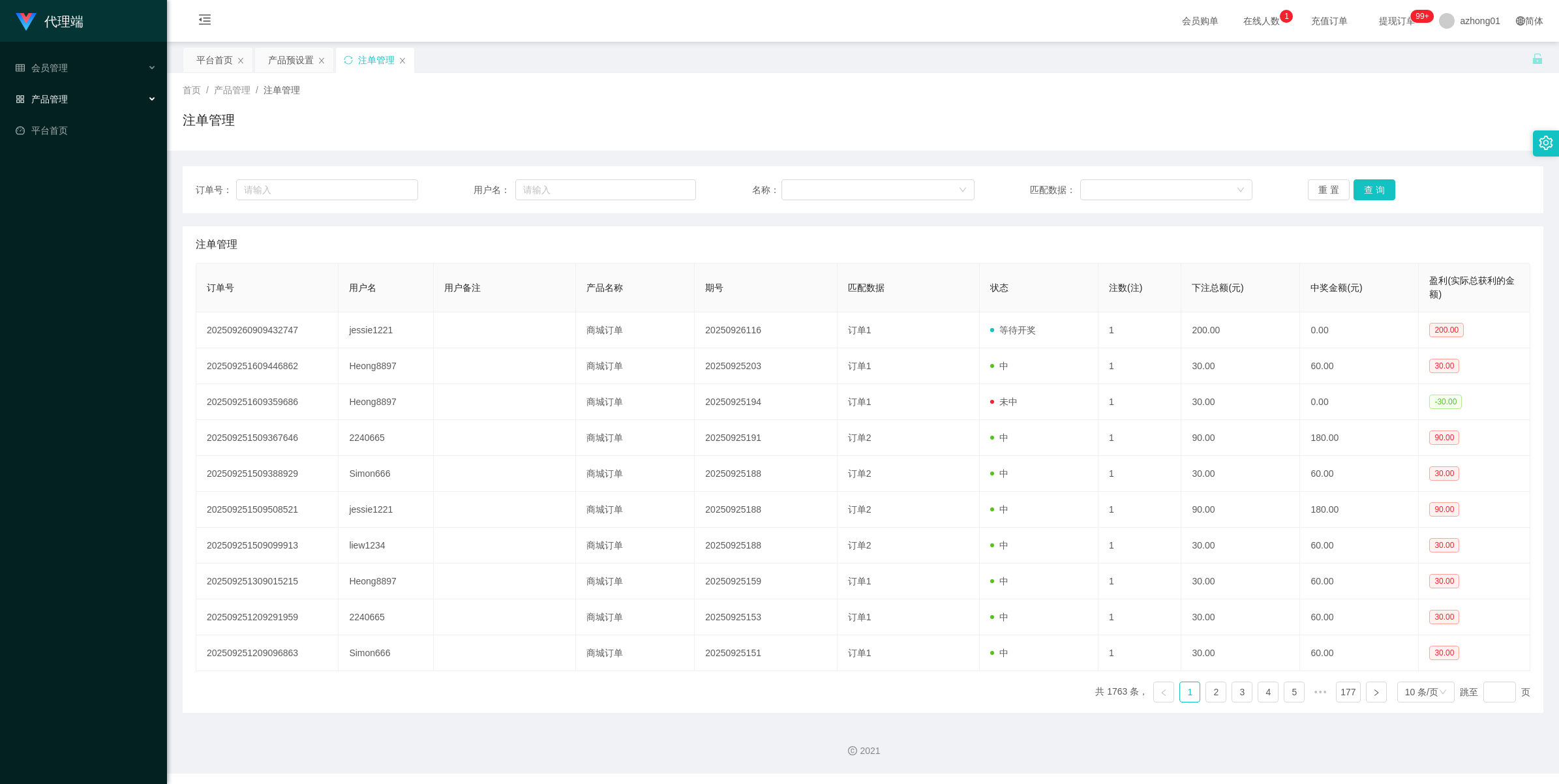
click at [56, 109] on div "产品管理" at bounding box center [83, 99] width 167 height 26
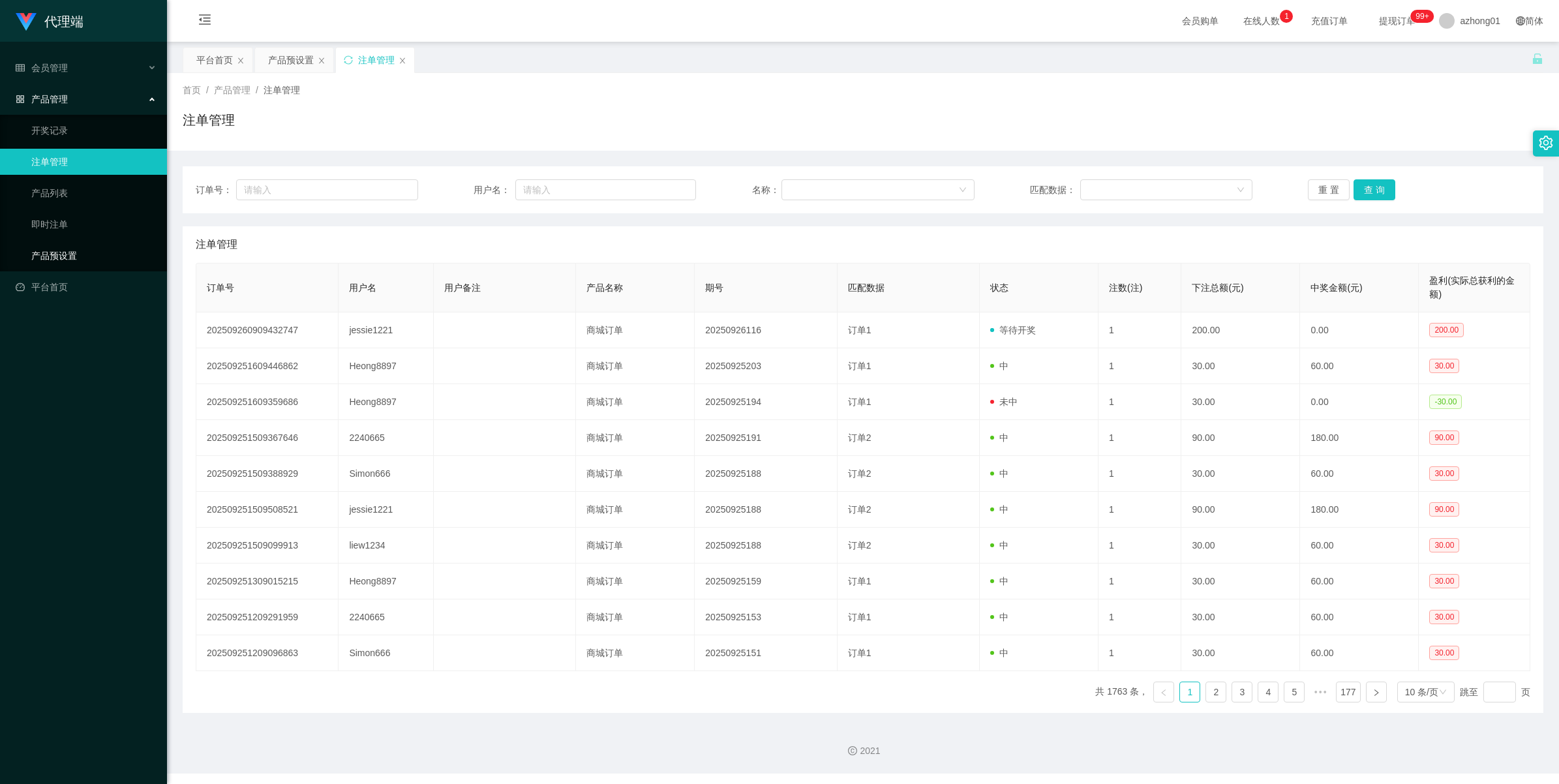
click at [56, 254] on link "产品预设置" at bounding box center [93, 256] width 125 height 26
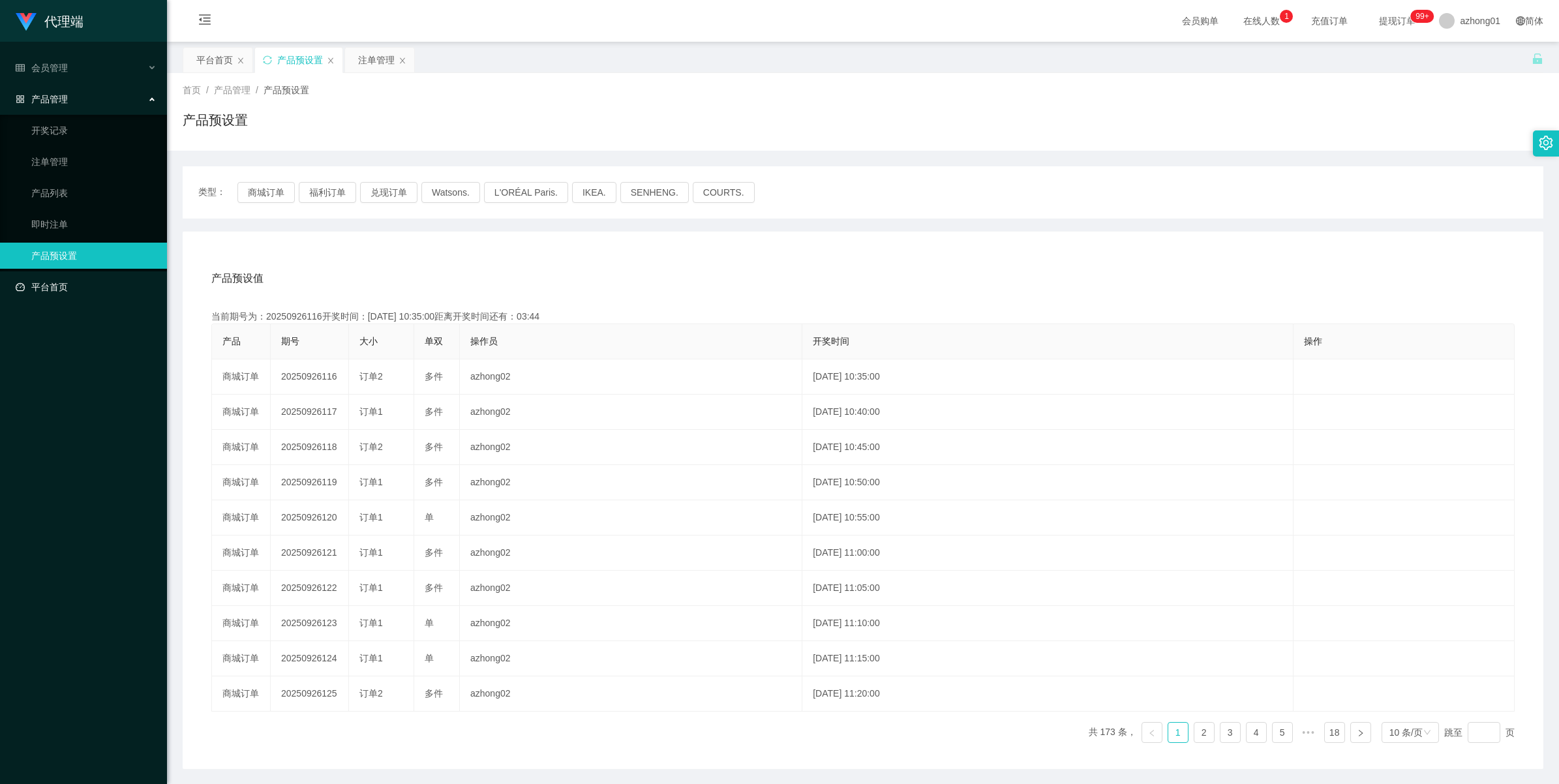
click at [47, 284] on link "平台首页" at bounding box center [86, 287] width 141 height 26
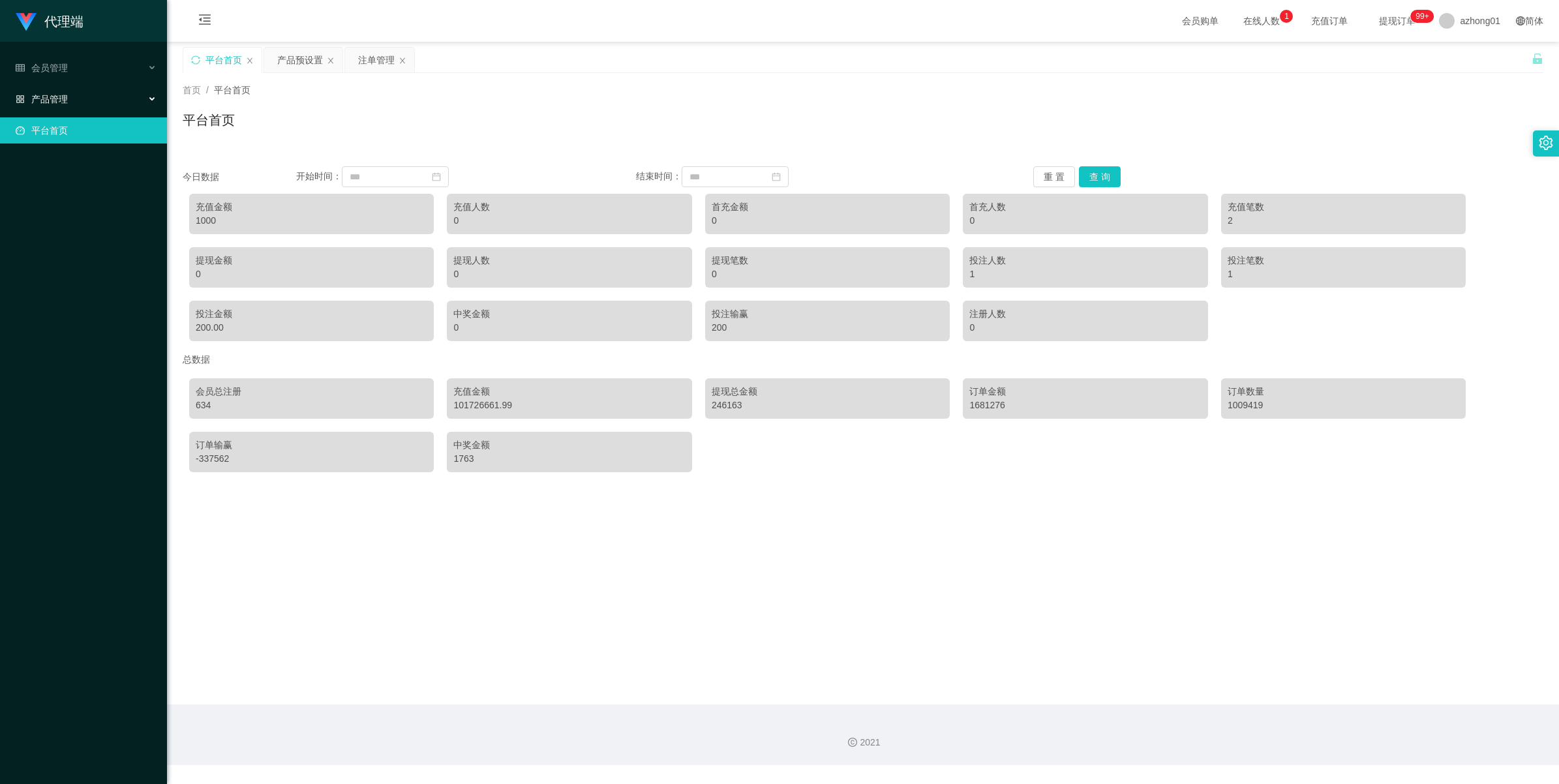
click at [61, 99] on span "产品管理" at bounding box center [42, 99] width 52 height 11
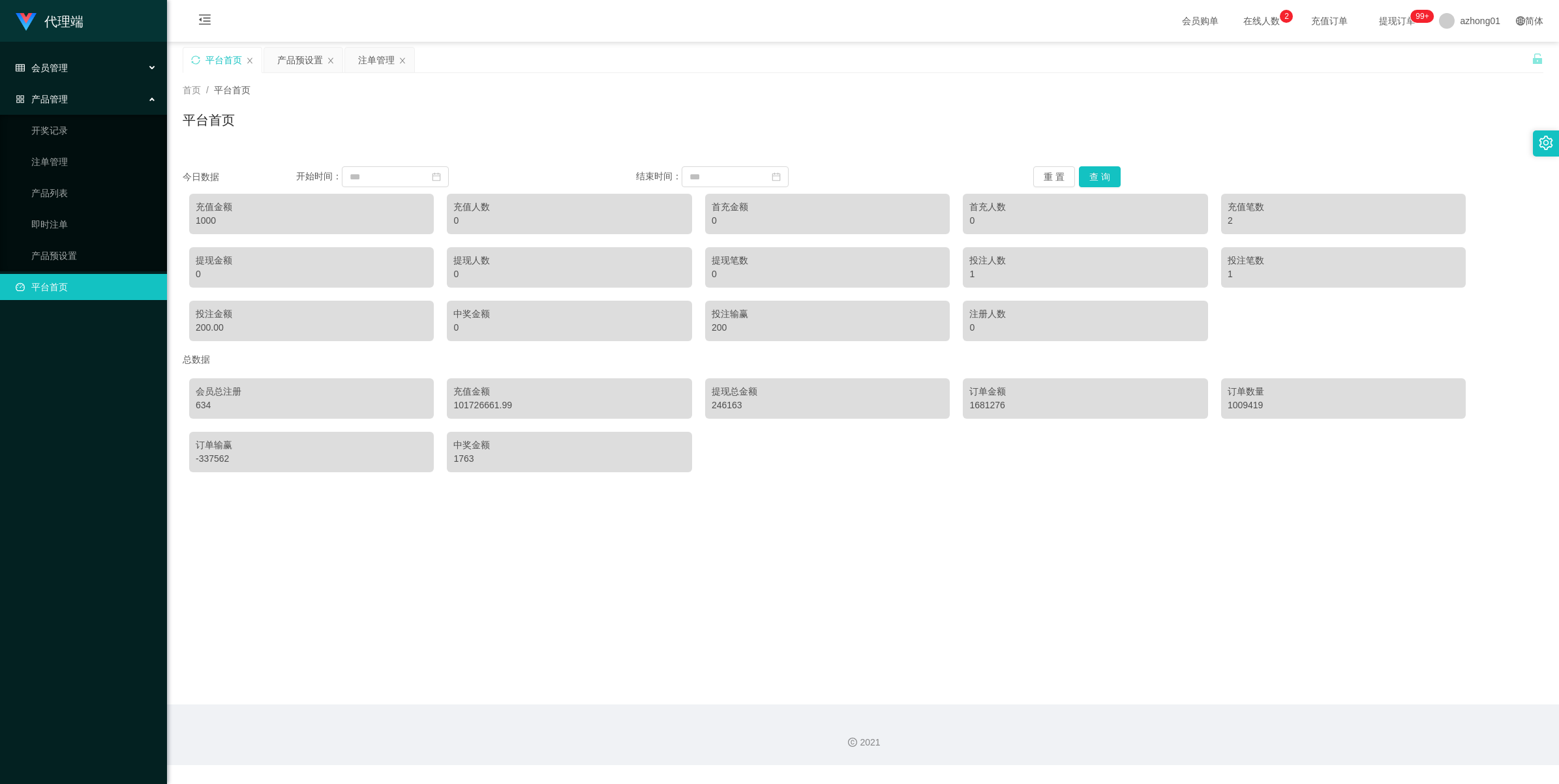
click at [57, 74] on div "会员管理" at bounding box center [83, 68] width 167 height 26
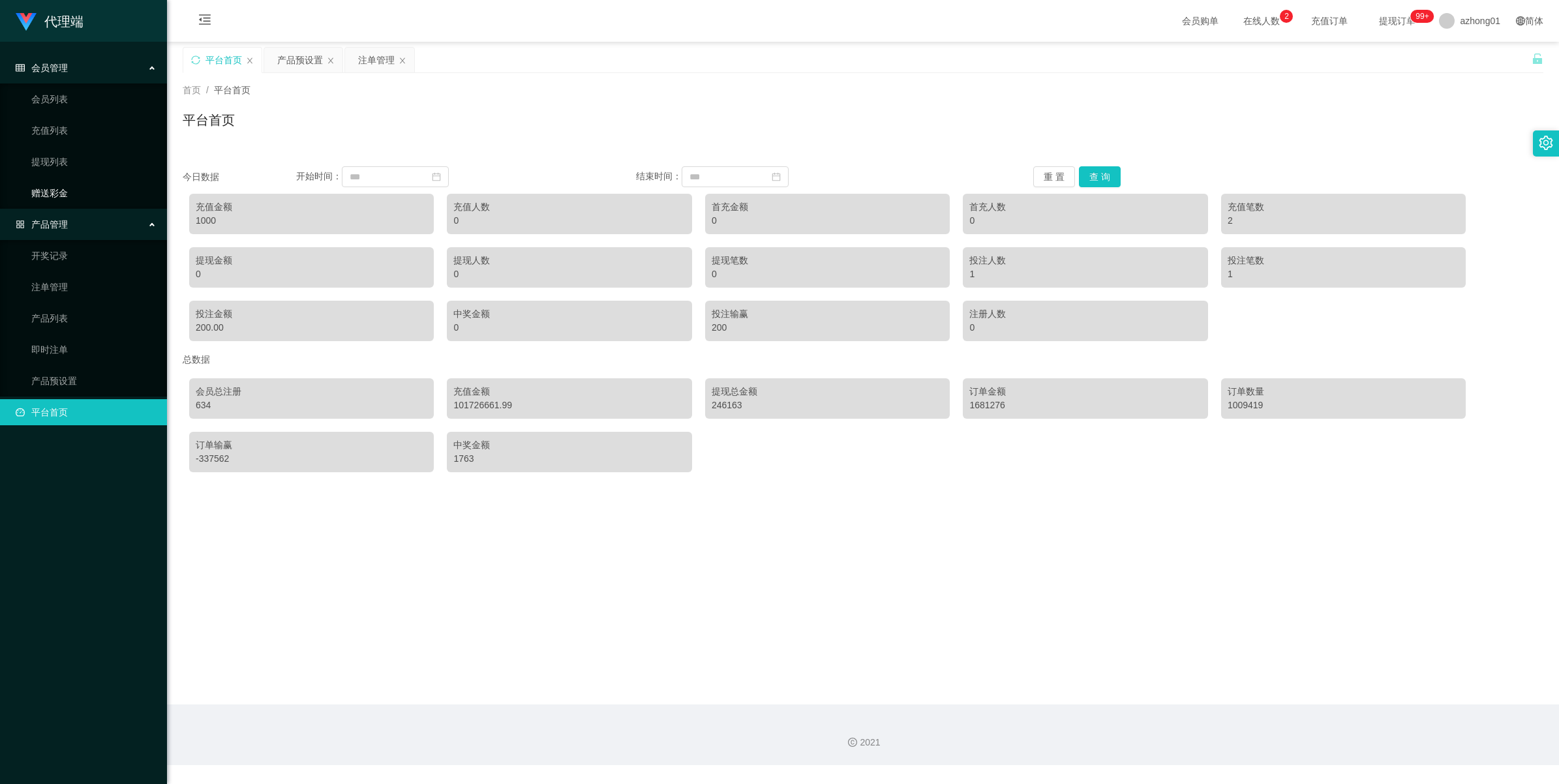
click at [60, 195] on link "赠送彩金" at bounding box center [93, 193] width 125 height 26
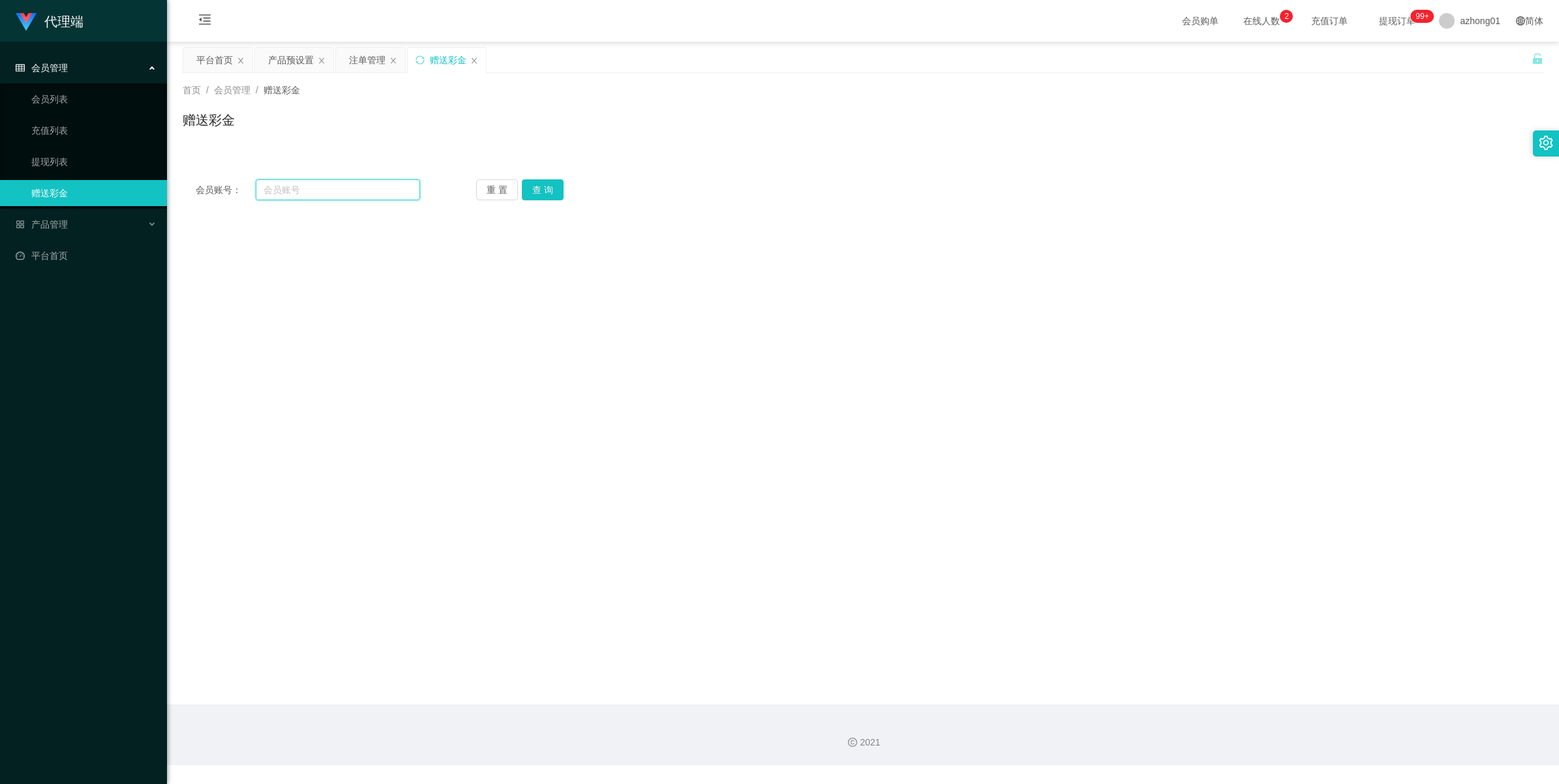
click at [366, 190] on input "text" at bounding box center [338, 190] width 164 height 21
paste input "jessie1221"
type input "jessie1221"
click at [537, 194] on button "查 询" at bounding box center [542, 190] width 42 height 21
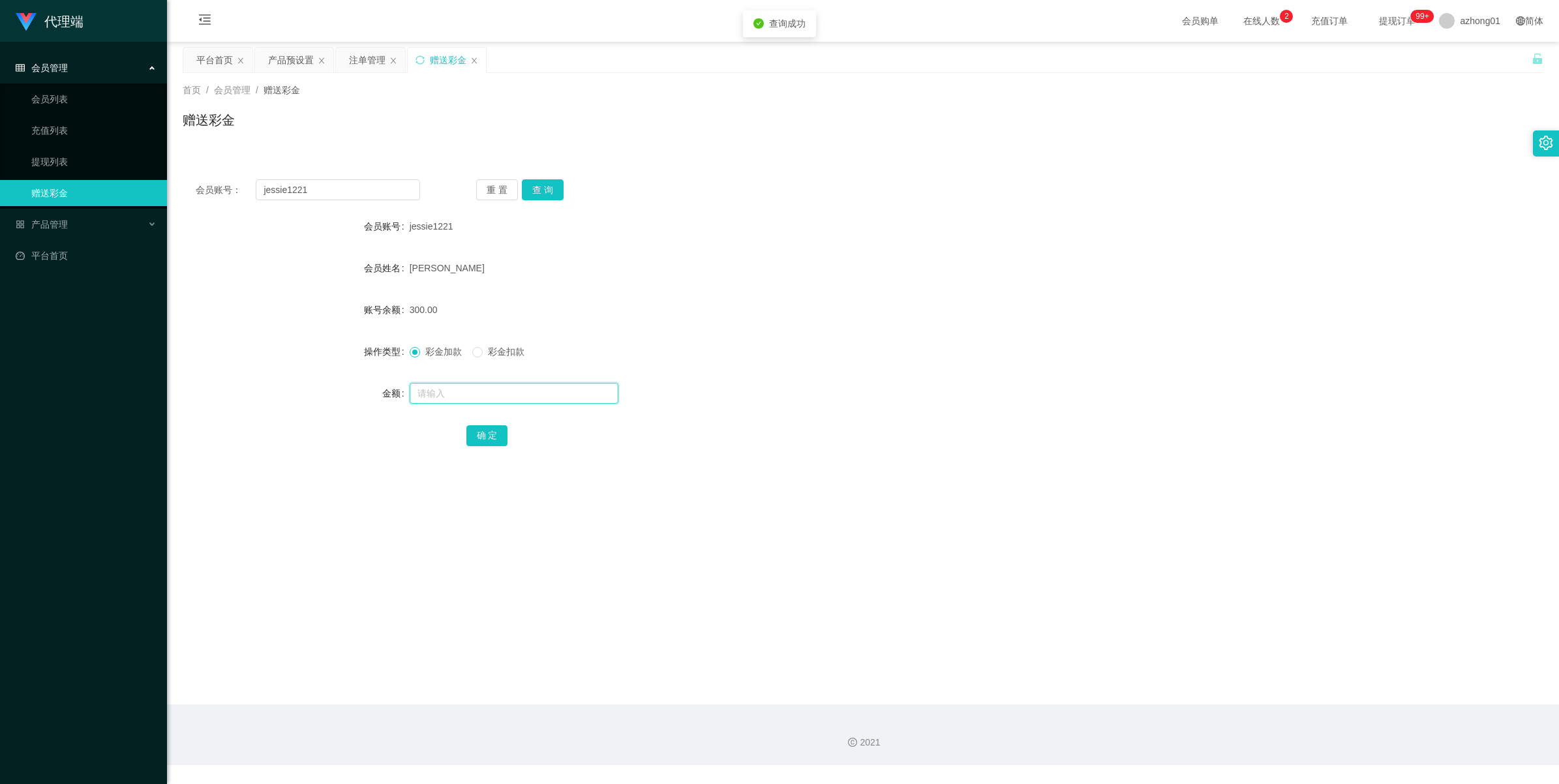
click at [445, 398] on input "text" at bounding box center [514, 393] width 209 height 21
type input "400"
click at [475, 432] on button "确 定" at bounding box center [487, 436] width 42 height 21
